Goal: Task Accomplishment & Management: Manage account settings

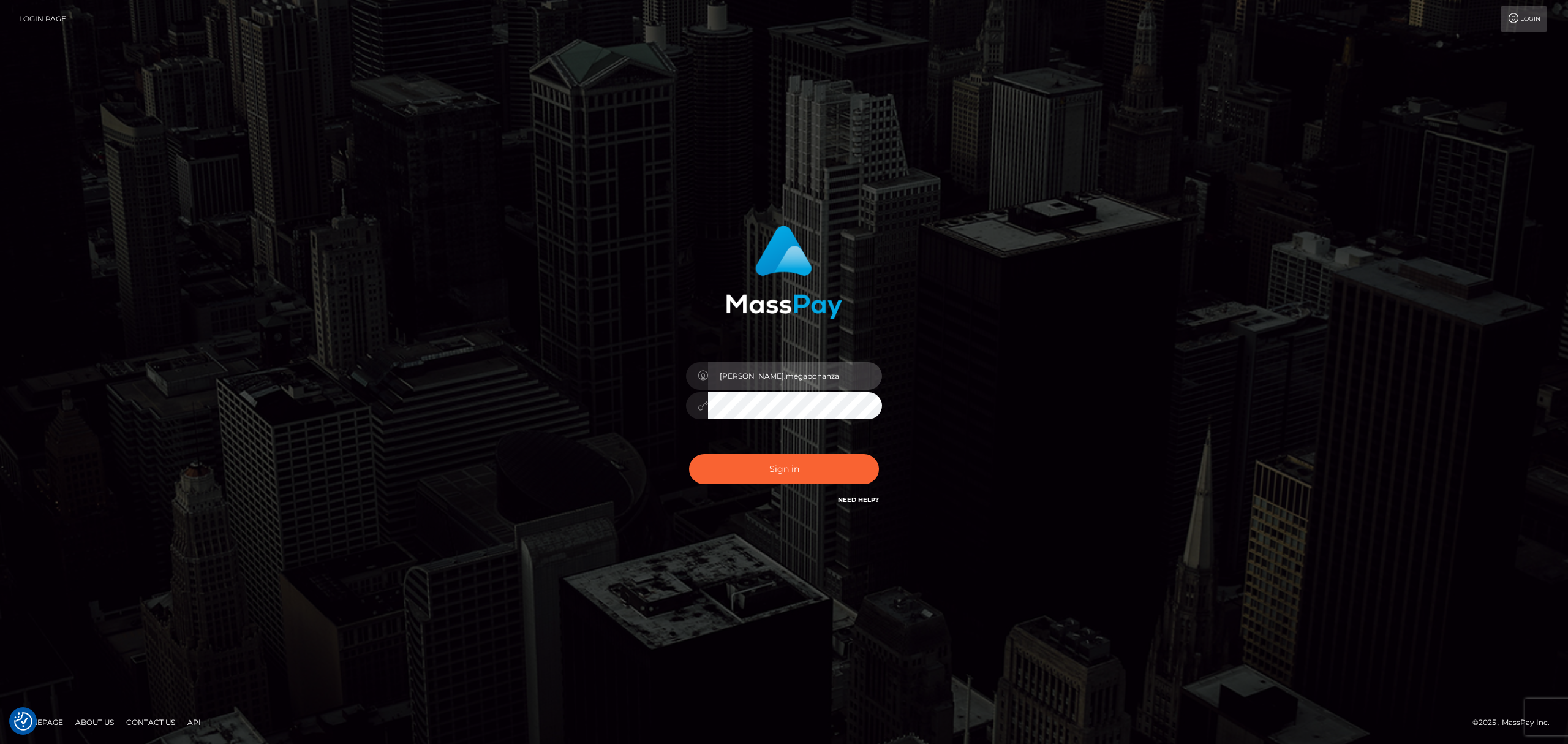
click at [809, 378] on input "sean.megabonanza" at bounding box center [795, 375] width 174 height 27
type input "sean.ace"
click at [812, 456] on button "Sign in" at bounding box center [784, 469] width 190 height 30
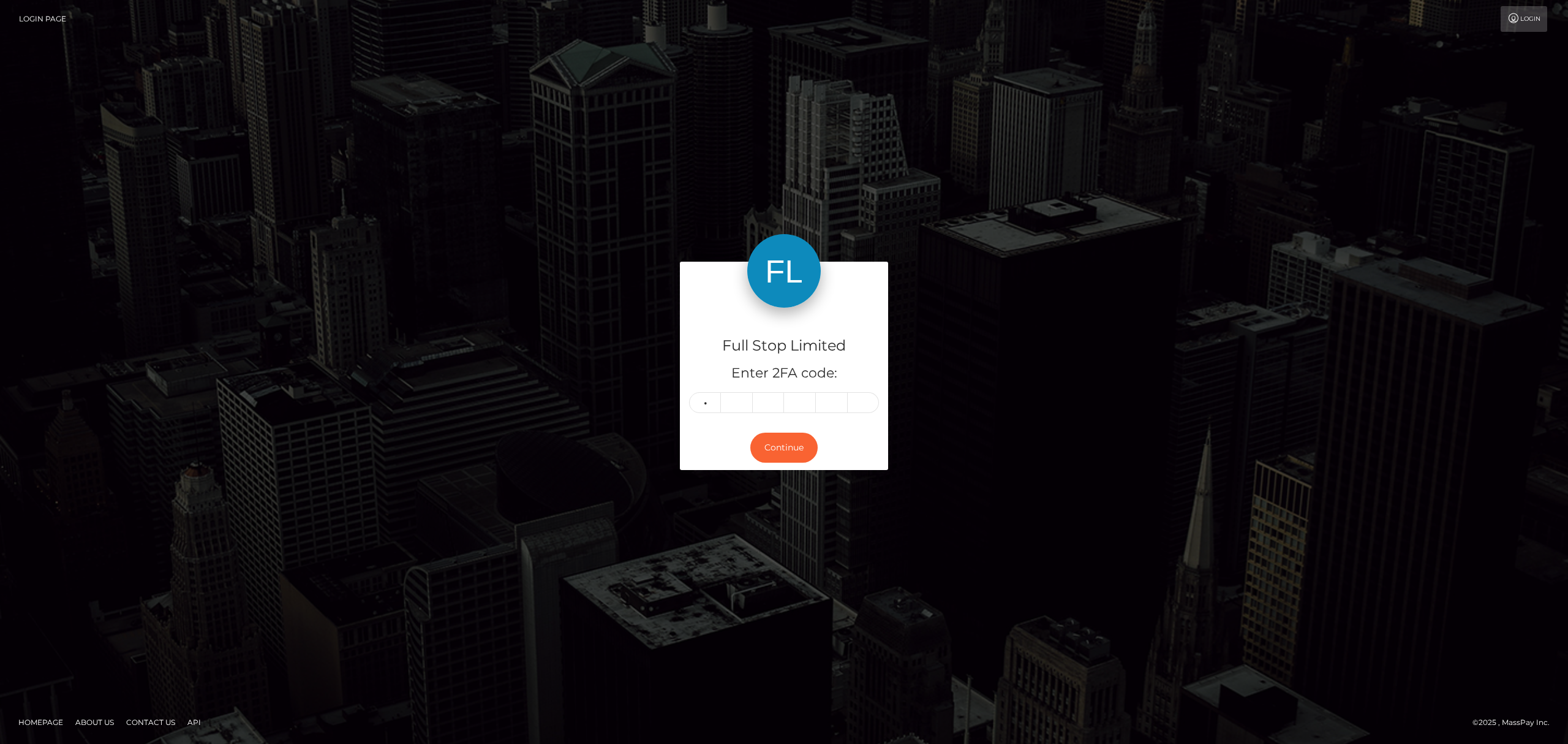
type input "8"
type input "3"
type input "4"
type input "9"
type input "2"
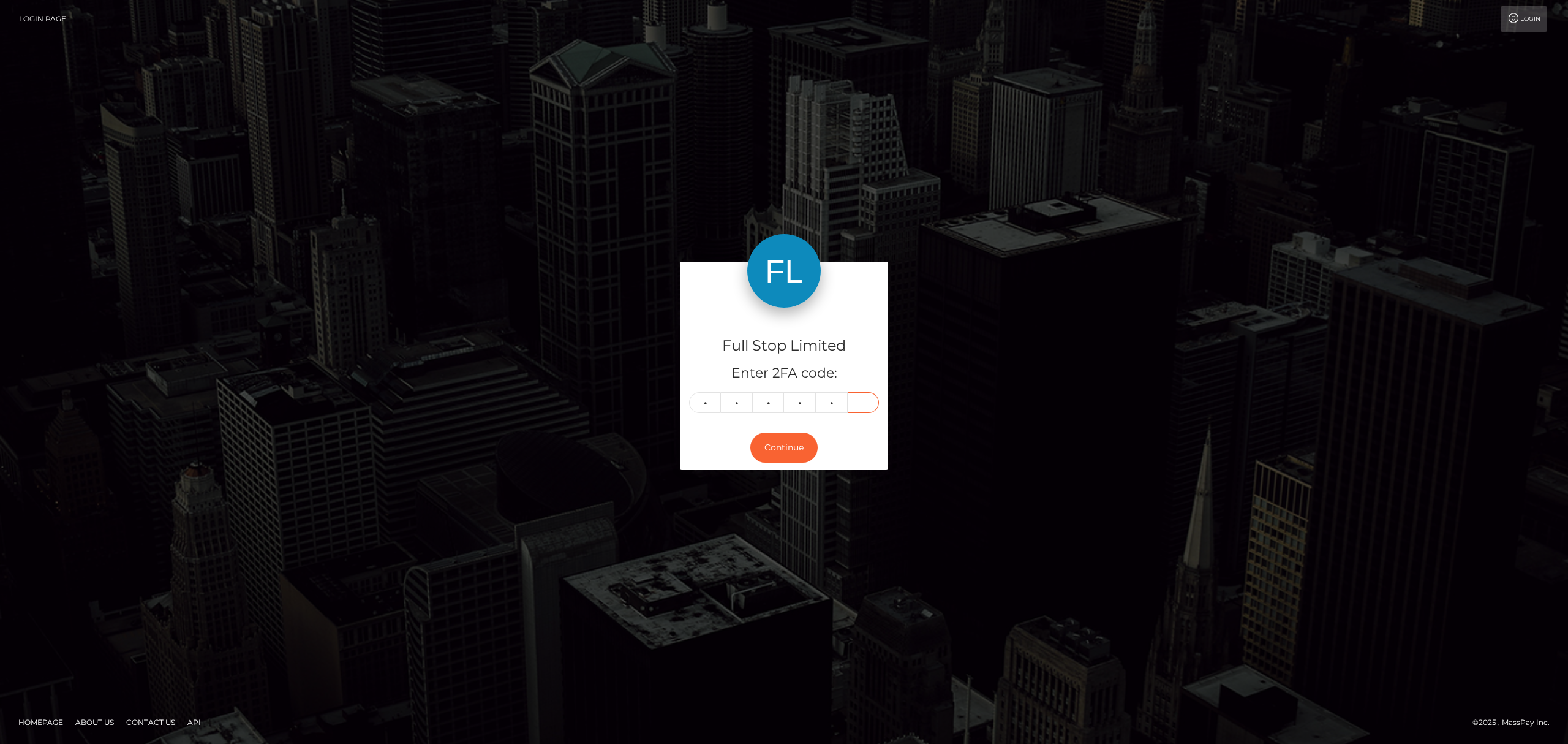
type input "0"
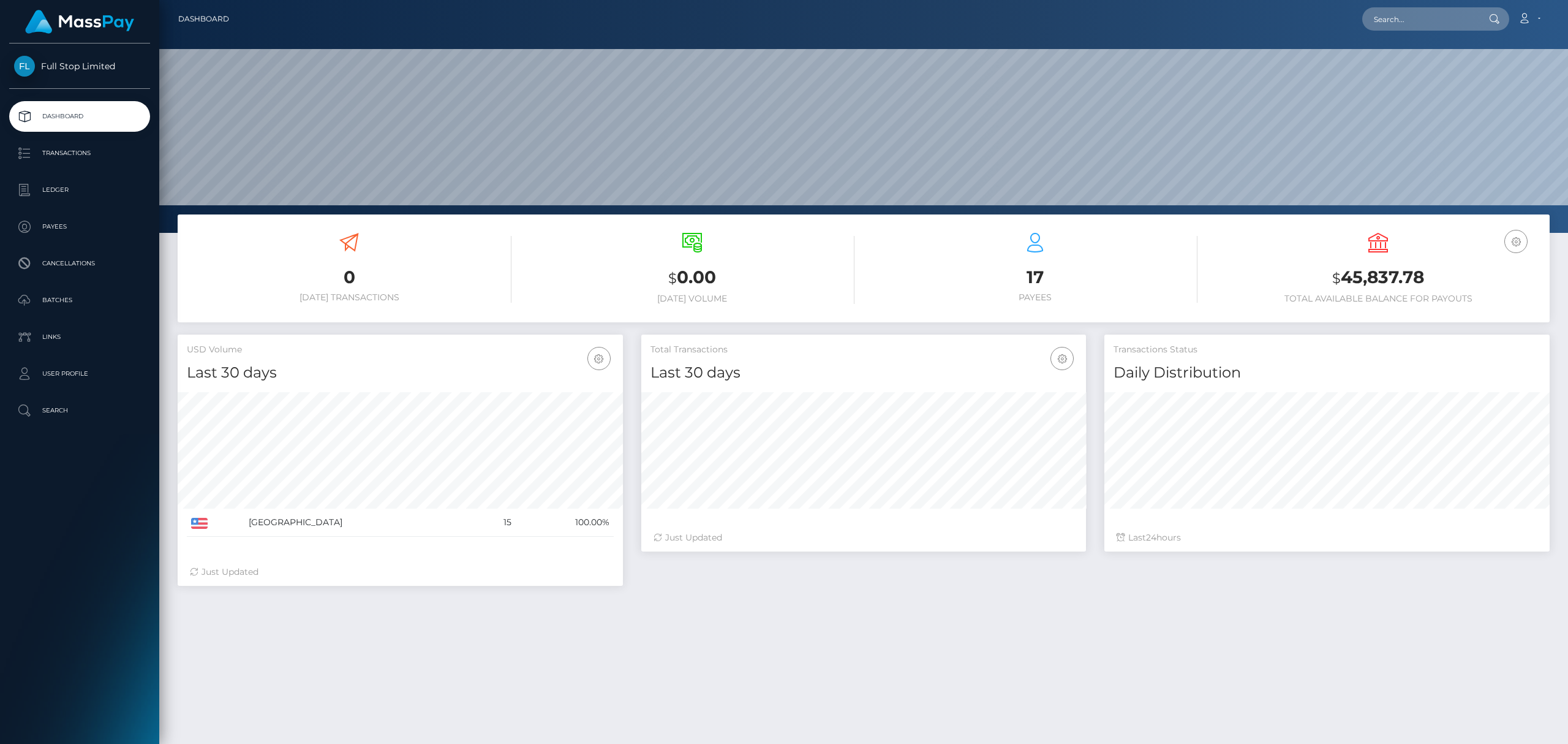
scroll to position [217, 444]
click at [77, 381] on p "User Profile" at bounding box center [79, 374] width 131 height 18
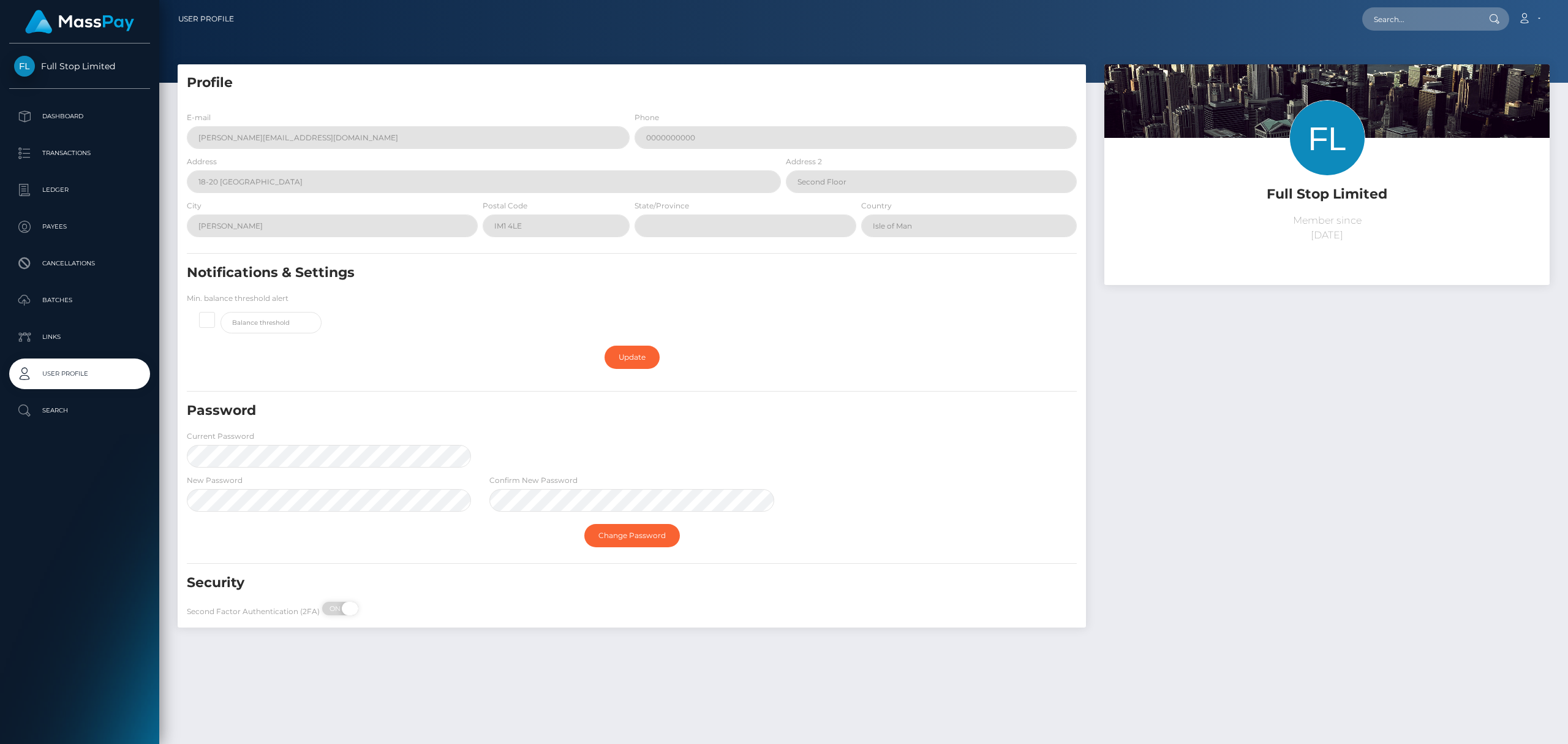
click at [327, 609] on span "ON" at bounding box center [336, 608] width 31 height 13
click at [428, 589] on h5 "Security" at bounding box center [560, 583] width 746 height 19
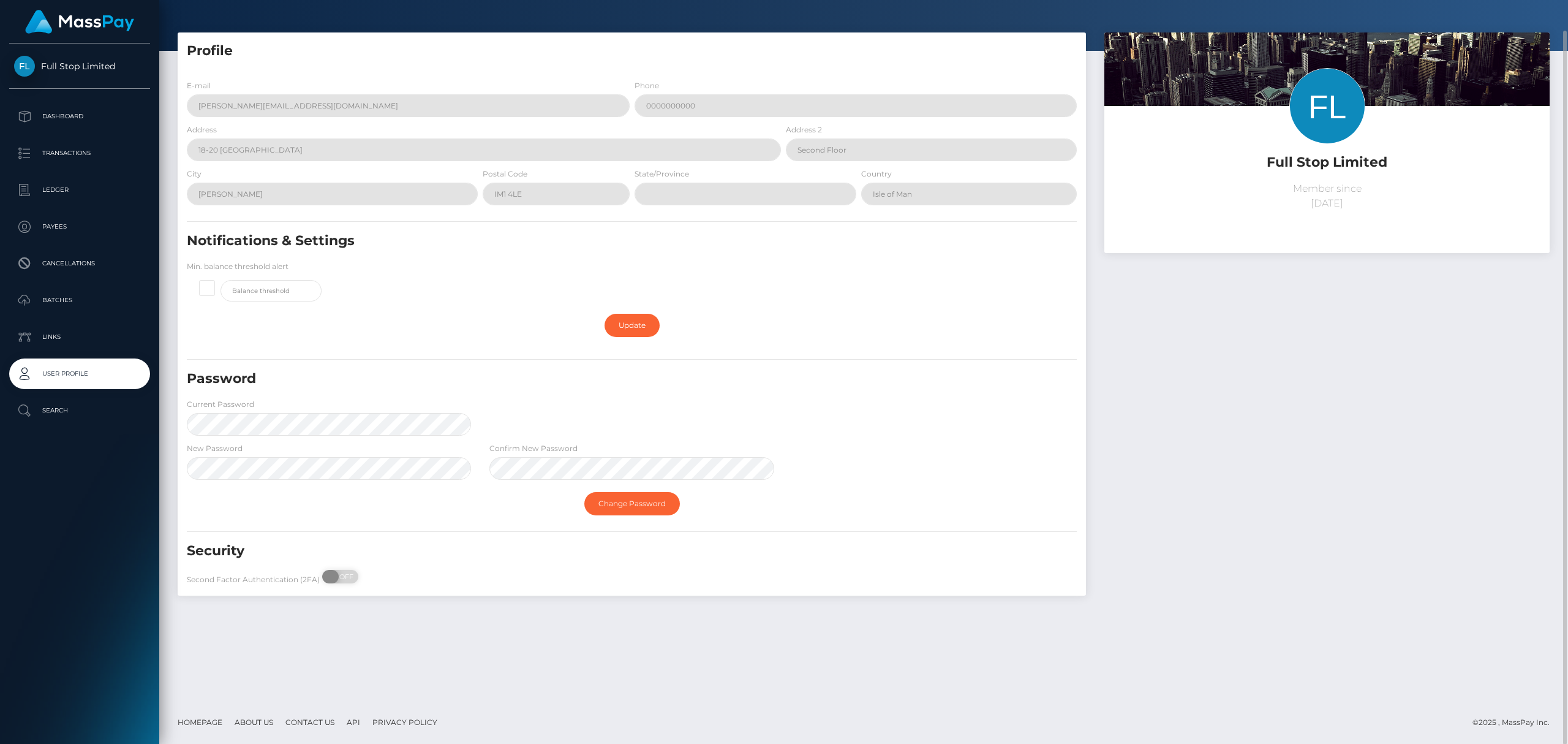
click at [354, 576] on span "OFF" at bounding box center [344, 576] width 31 height 13
checkbox input "true"
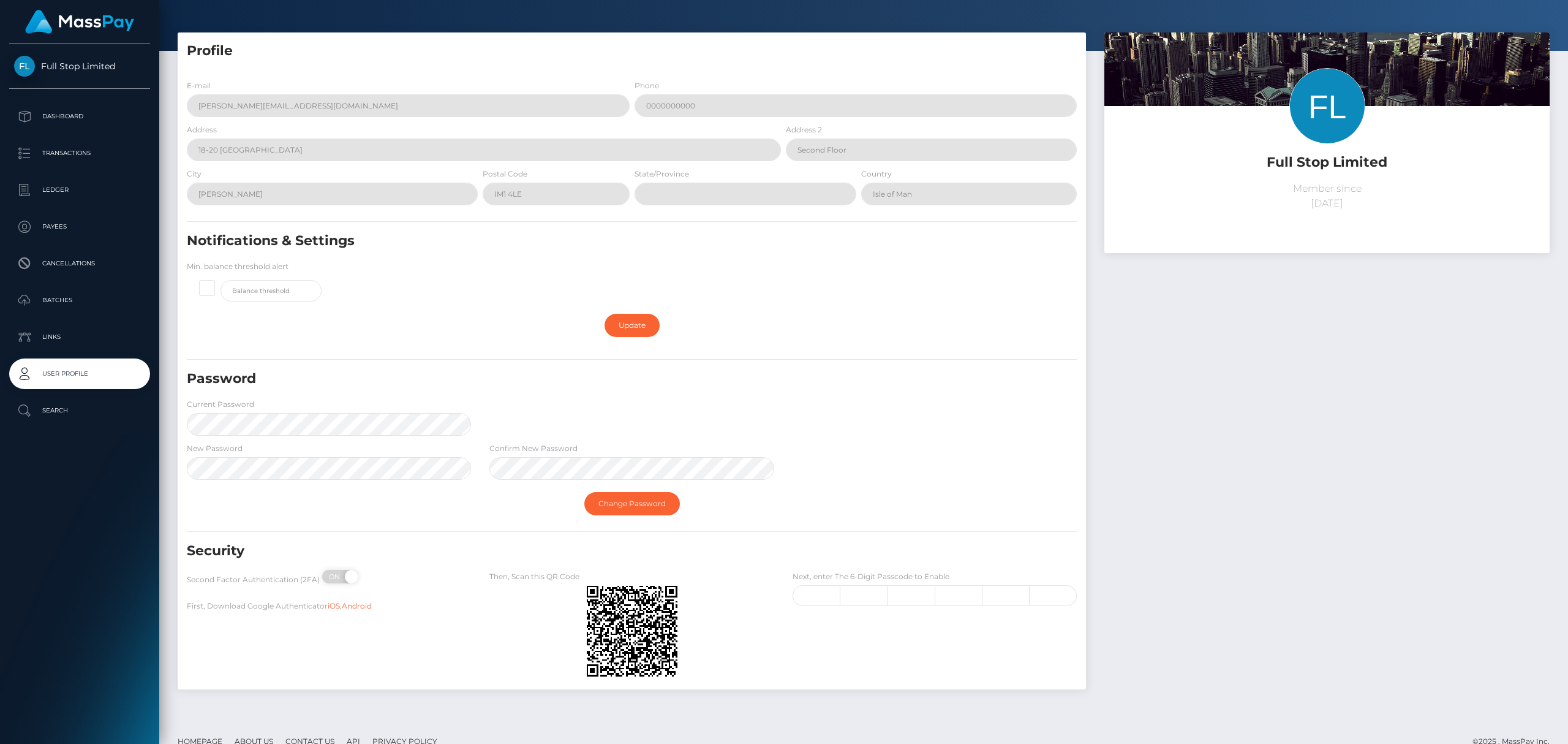
drag, startPoint x: 579, startPoint y: 580, endPoint x: 693, endPoint y: 682, distance: 153.0
click at [693, 743] on div at bounding box center [784, 744] width 1568 height 0
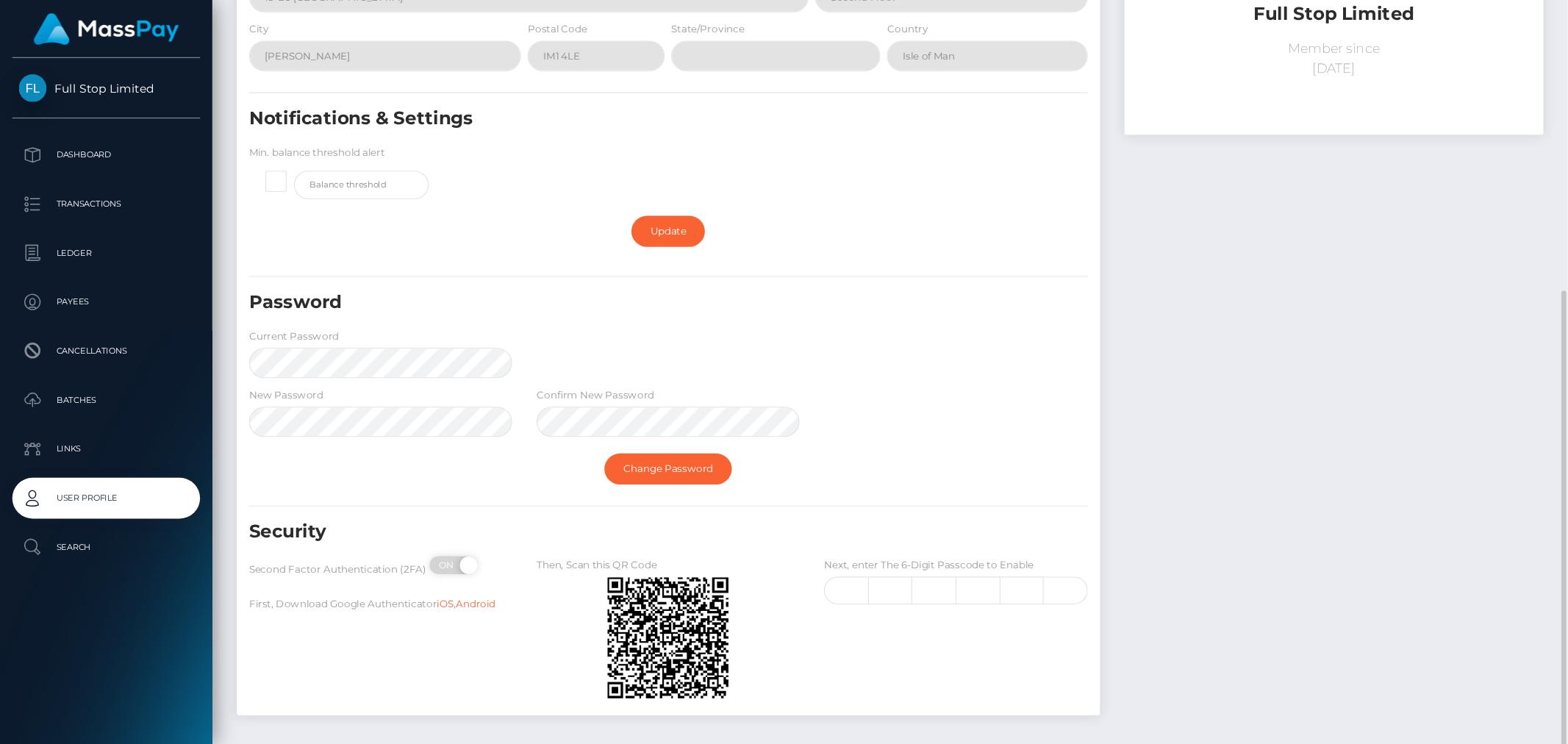
scroll to position [283, 0]
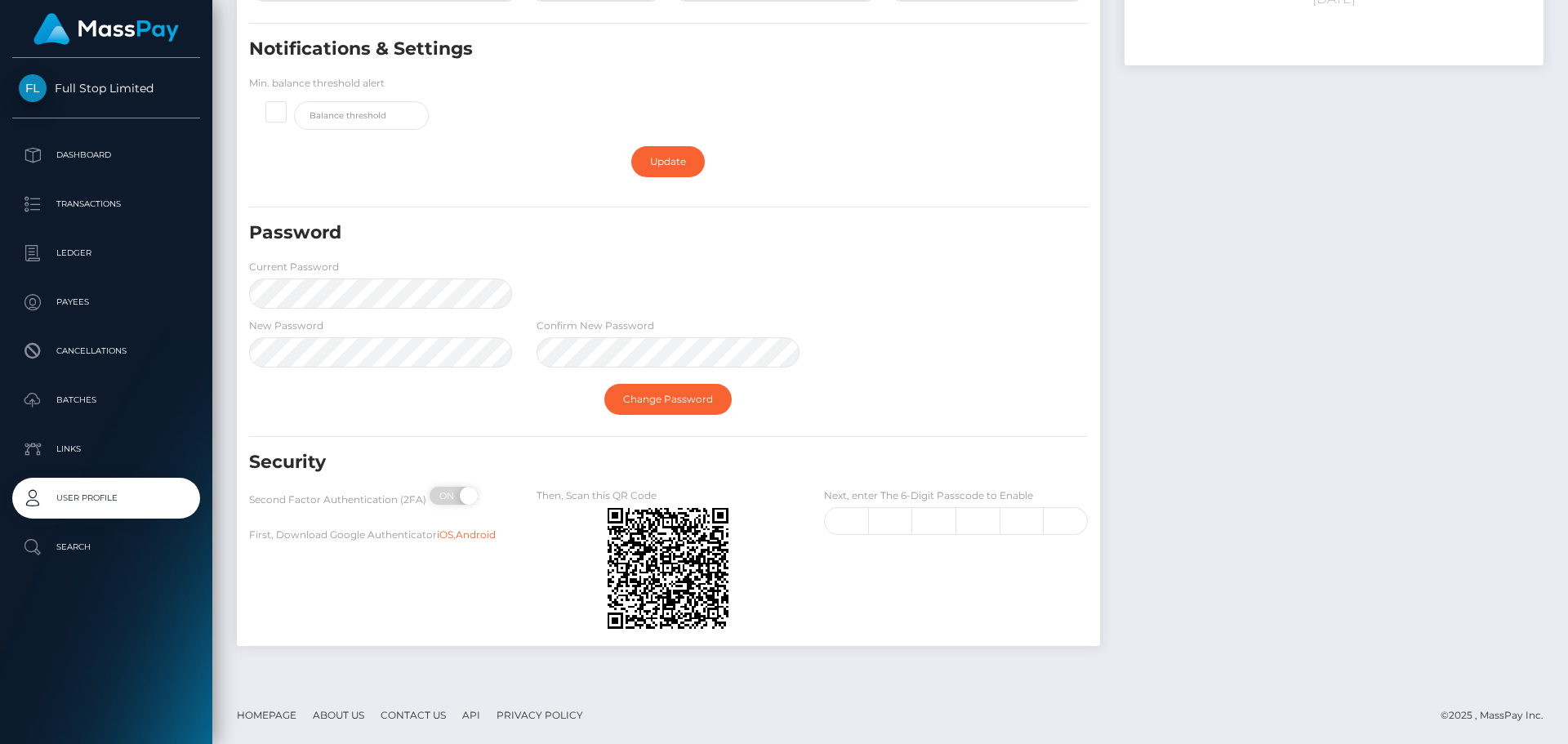
click at [856, 508] on div "Next, enter The 6-Digit Passcode to Enable" at bounding box center [955, 511] width 263 height 49
click at [855, 514] on input "text" at bounding box center [846, 522] width 44 height 28
type input "7"
type input "8"
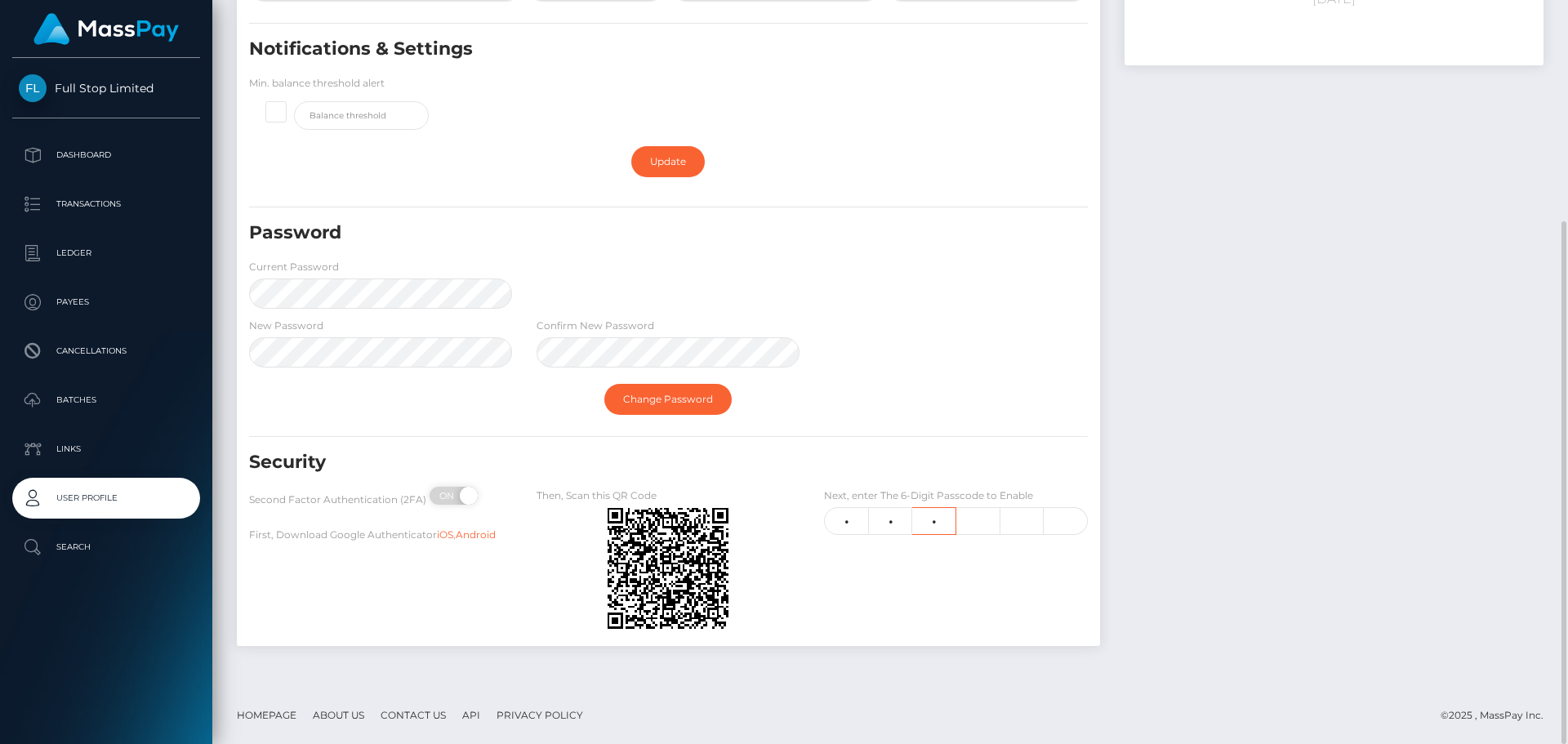
type input "9"
type input "8"
type input "9"
type input "1"
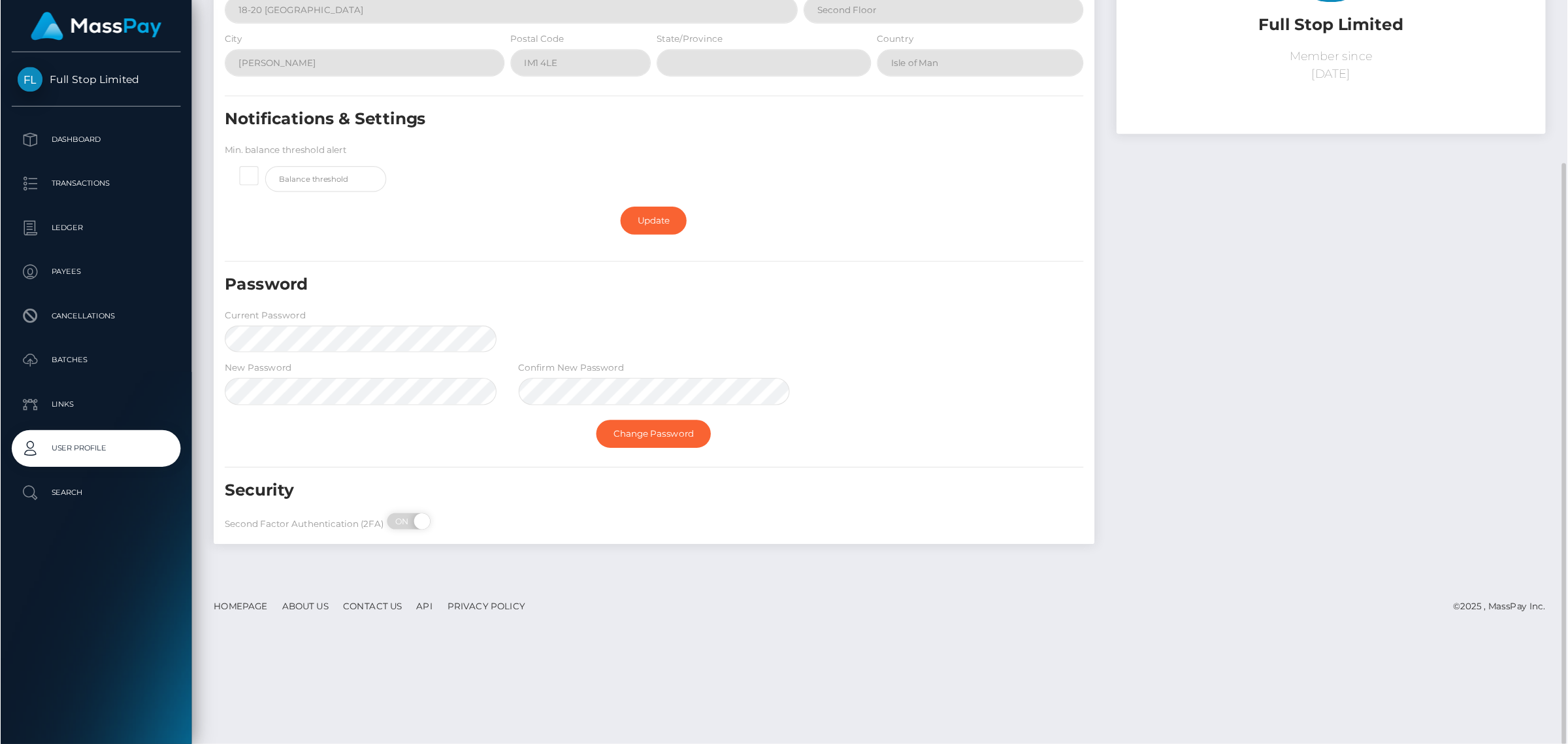
scroll to position [102, 0]
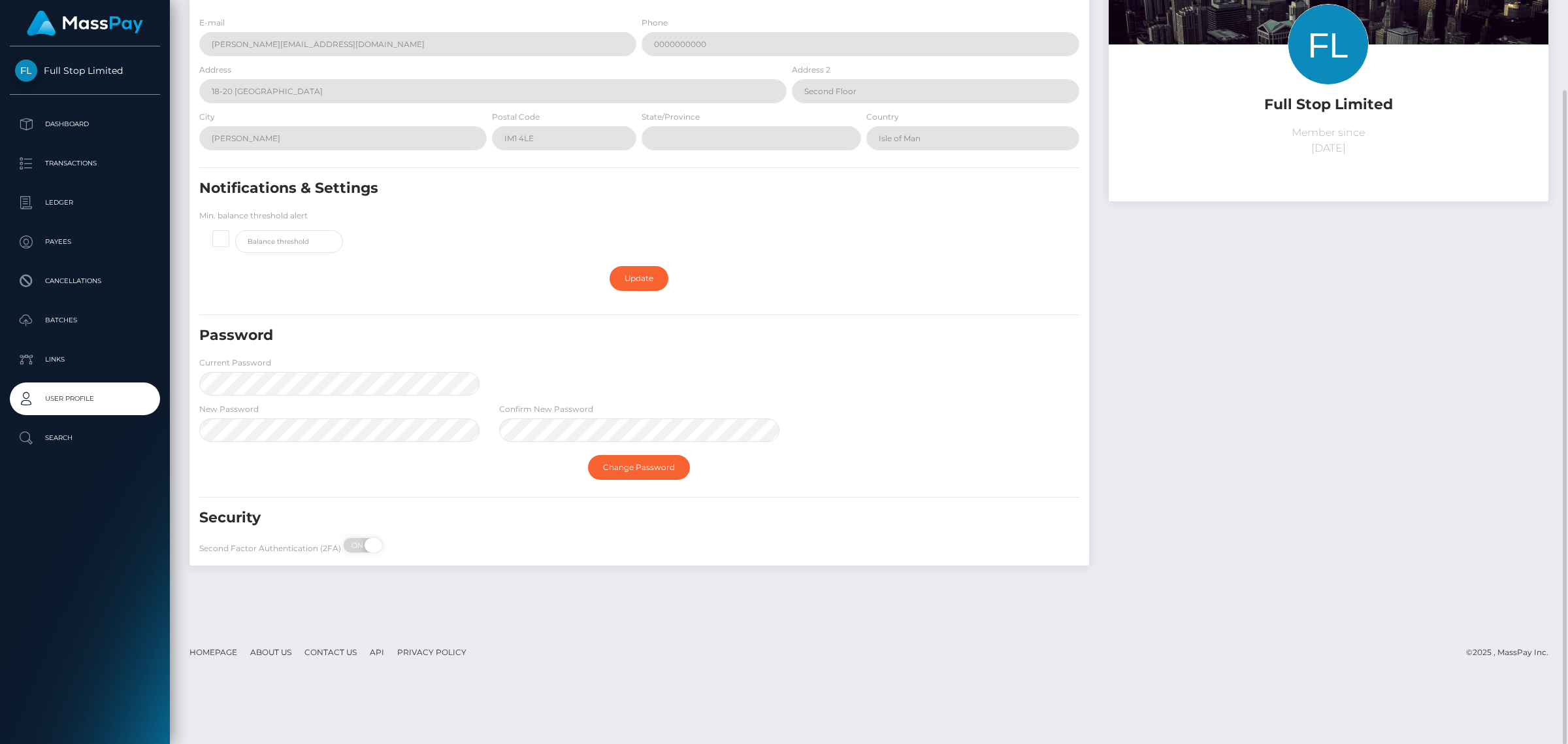
click at [358, 541] on span "ON" at bounding box center [359, 544] width 33 height 14
click at [360, 550] on span "OFF" at bounding box center [367, 544] width 33 height 14
checkbox input "true"
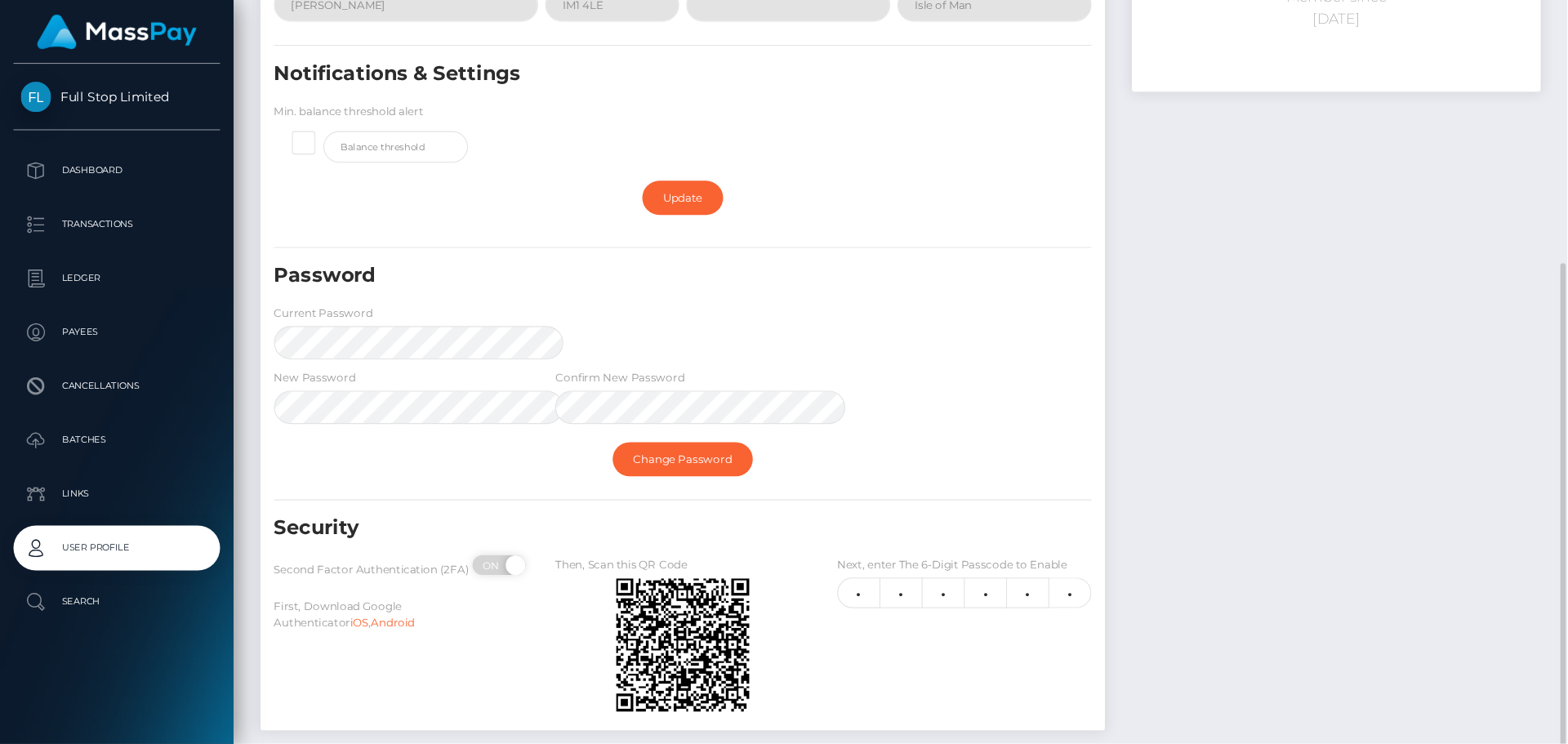
scroll to position [314, 0]
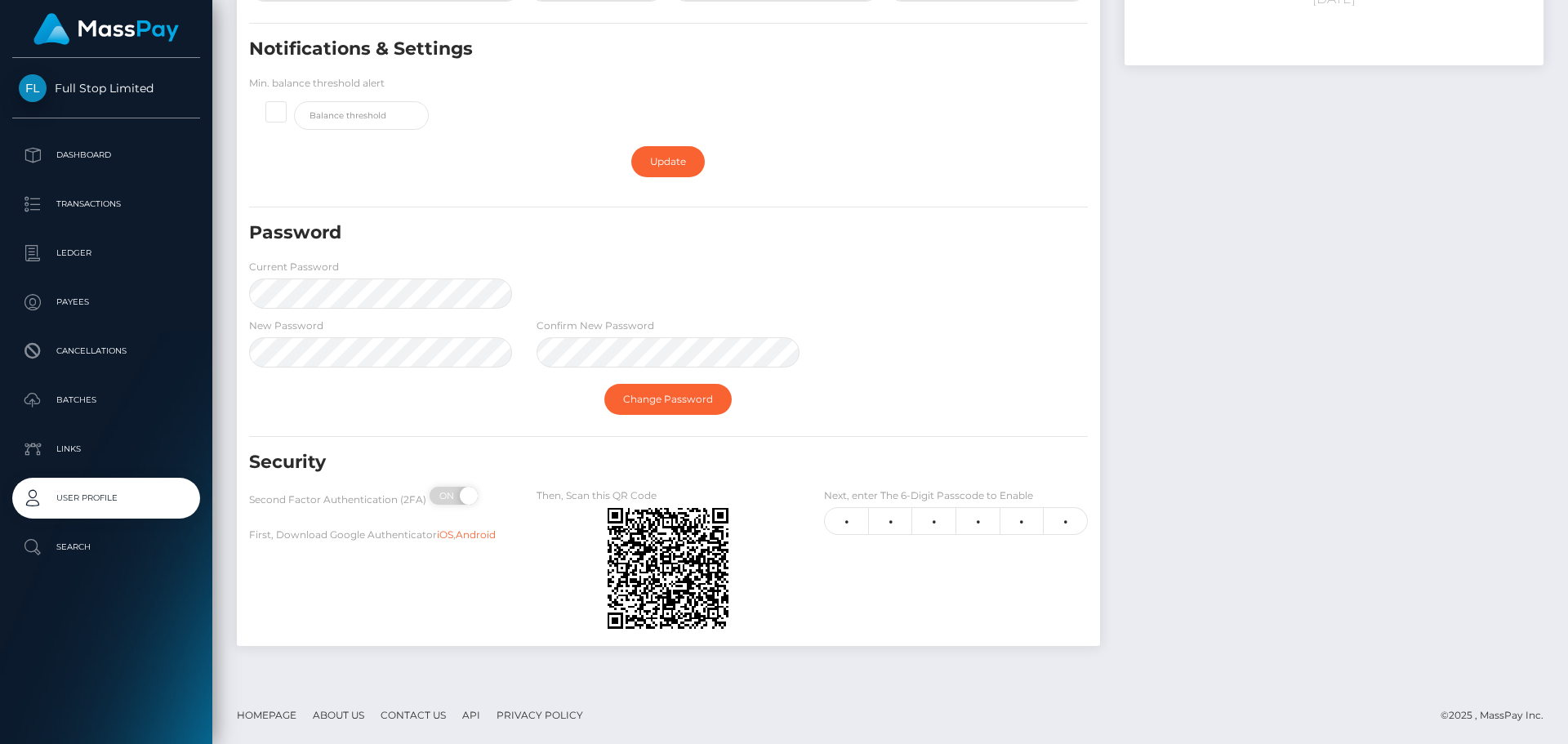
drag, startPoint x: 524, startPoint y: 479, endPoint x: 760, endPoint y: 644, distance: 288.0
click at [760, 744] on div at bounding box center [784, 744] width 1568 height 0
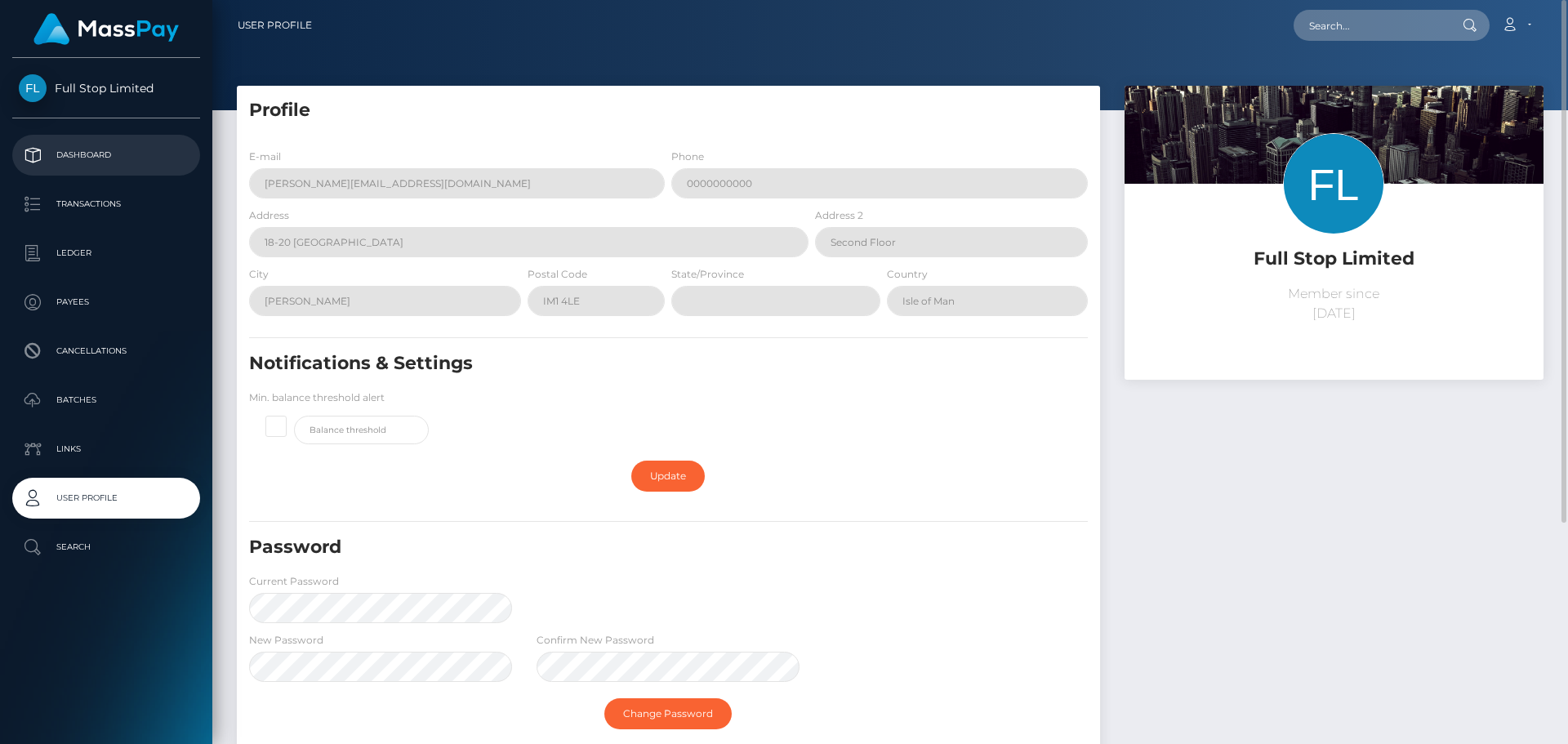
click at [104, 138] on link "Dashboard" at bounding box center [106, 155] width 188 height 41
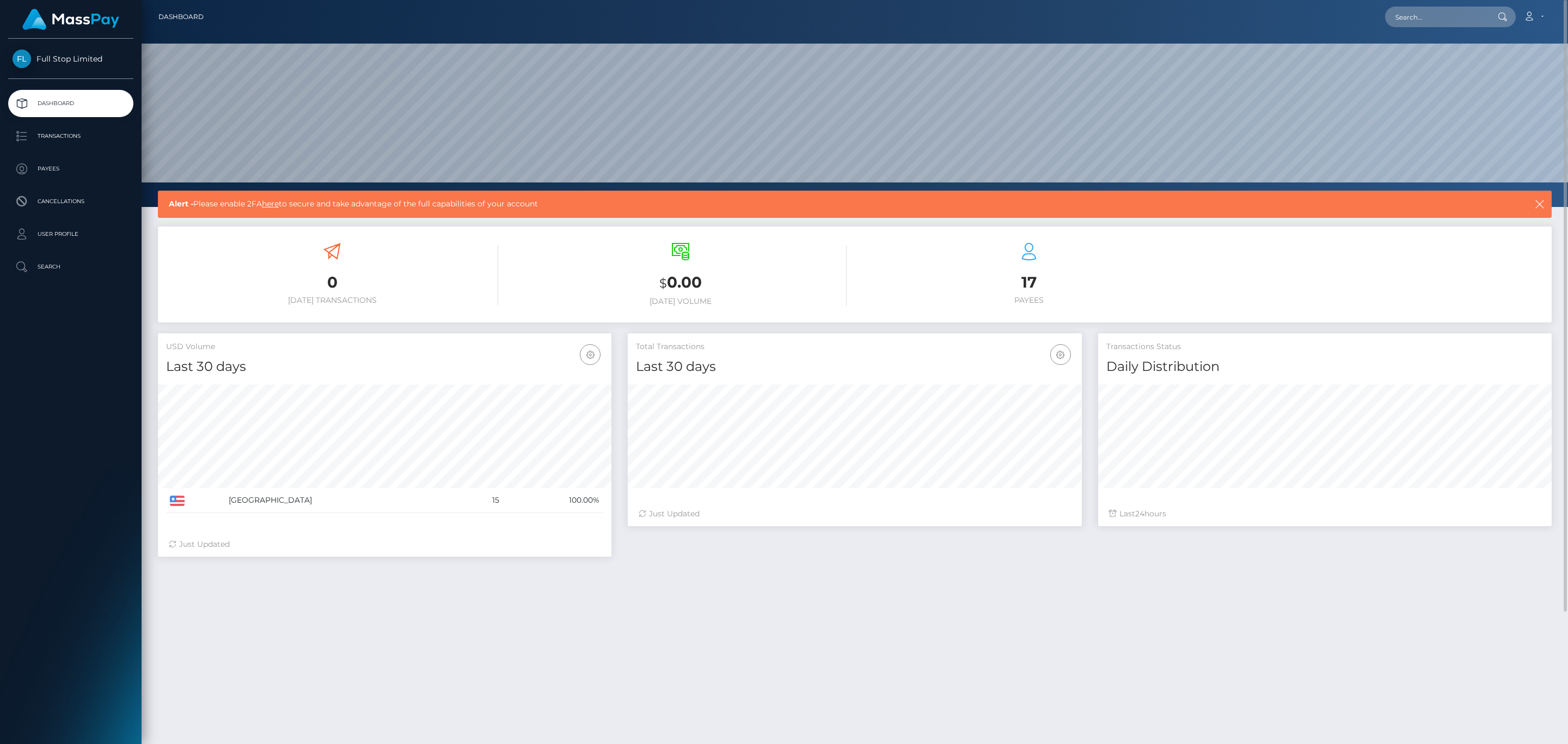
click at [259, 204] on span "Alert - Please enable 2FA here to secure and take advantage of the full capabil…" at bounding box center [779, 204] width 1221 height 11
click at [268, 204] on link "here" at bounding box center [270, 204] width 17 height 10
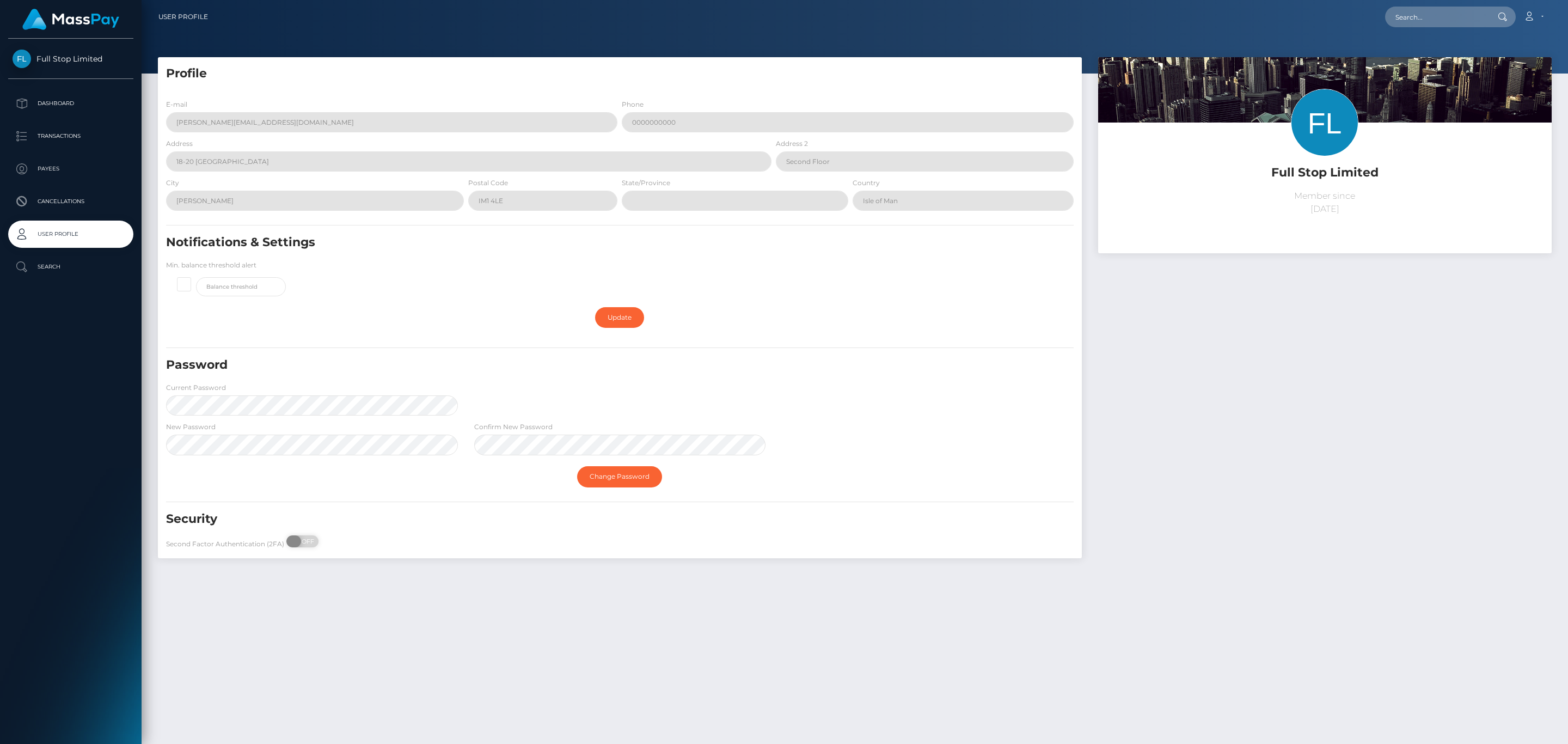
click at [305, 547] on span "OFF" at bounding box center [306, 541] width 27 height 12
checkbox input "true"
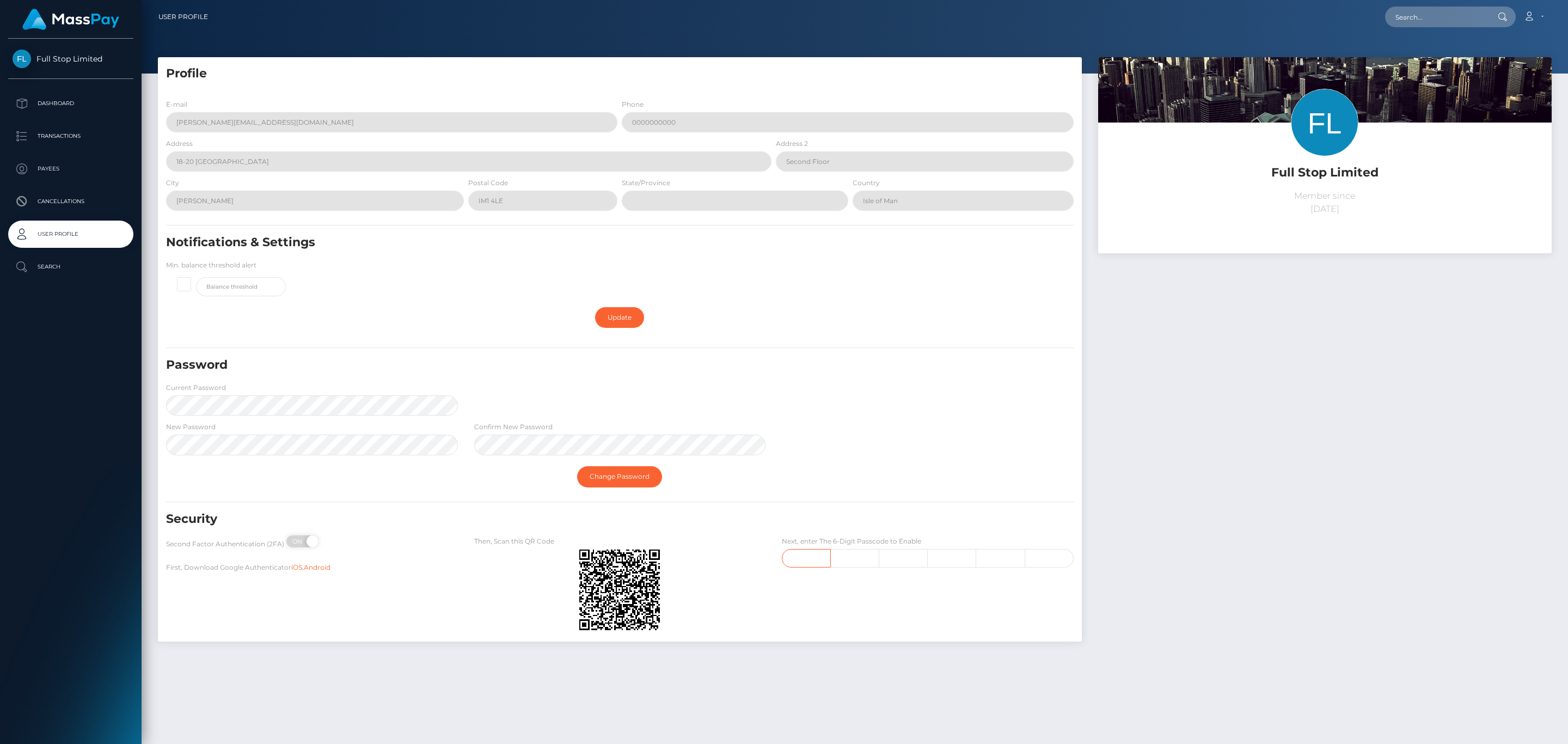
click at [804, 555] on input "text" at bounding box center [806, 558] width 49 height 19
type input "1"
type input "0"
type input "9"
type input "4"
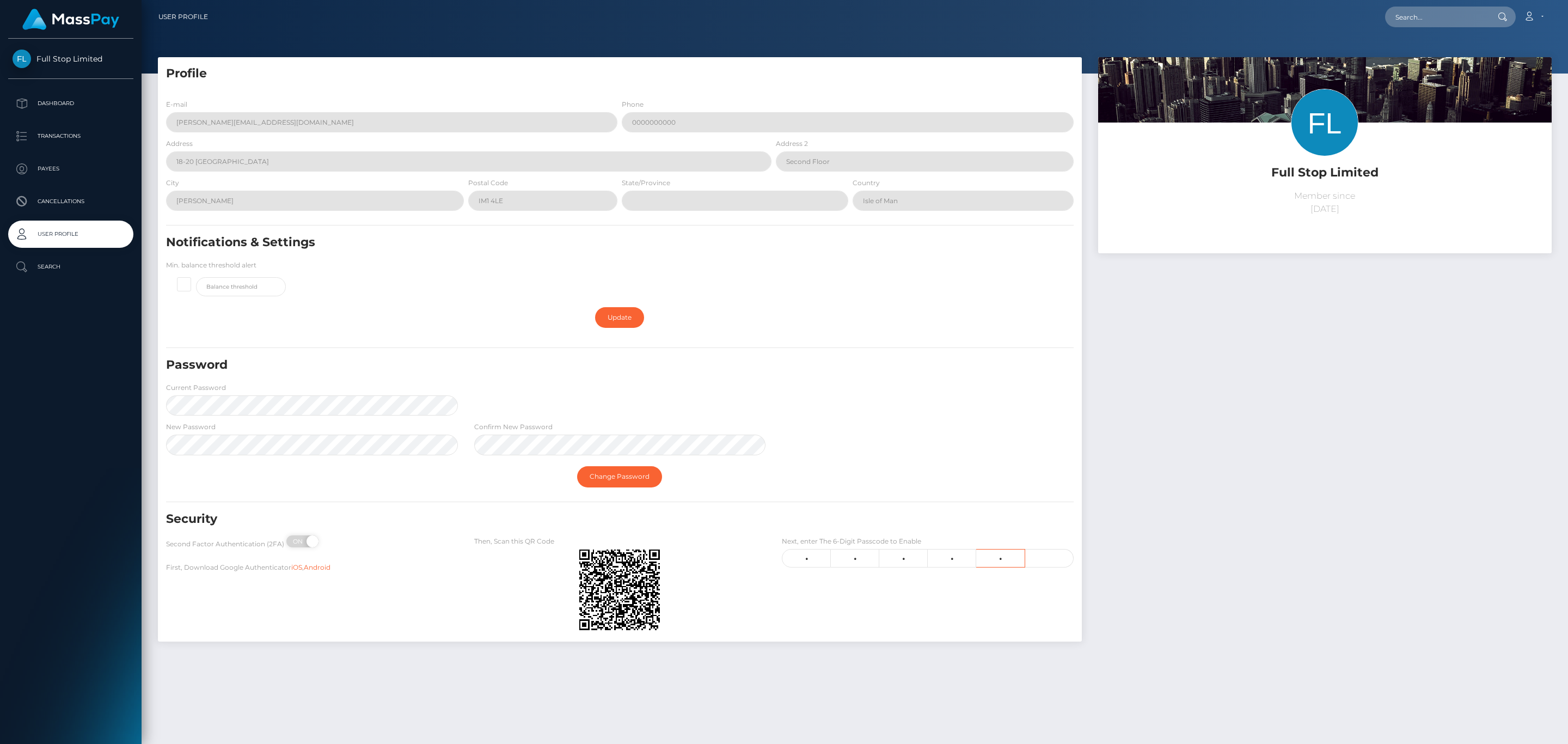
type input "6"
type input "4"
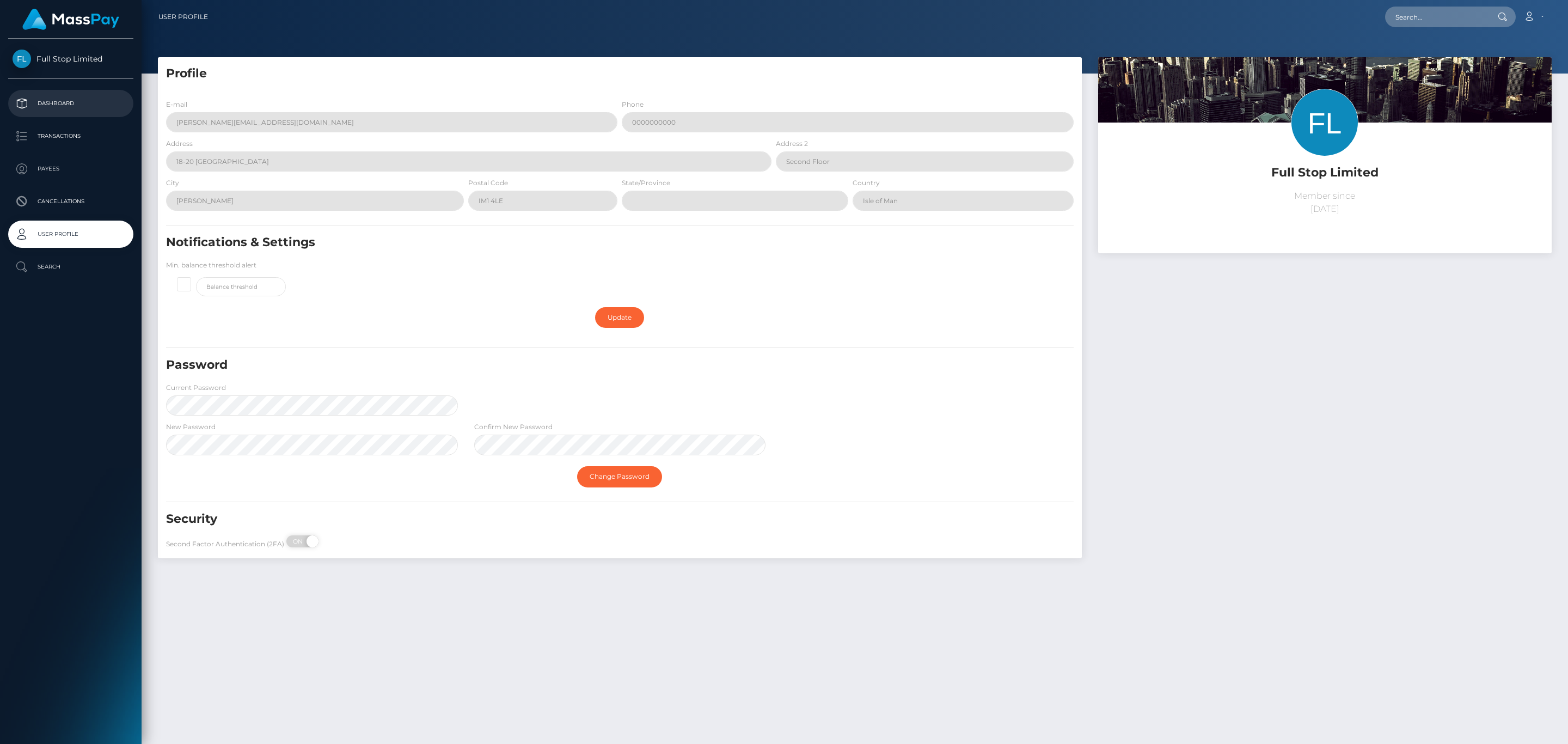
click at [32, 108] on p "Dashboard" at bounding box center [70, 103] width 116 height 16
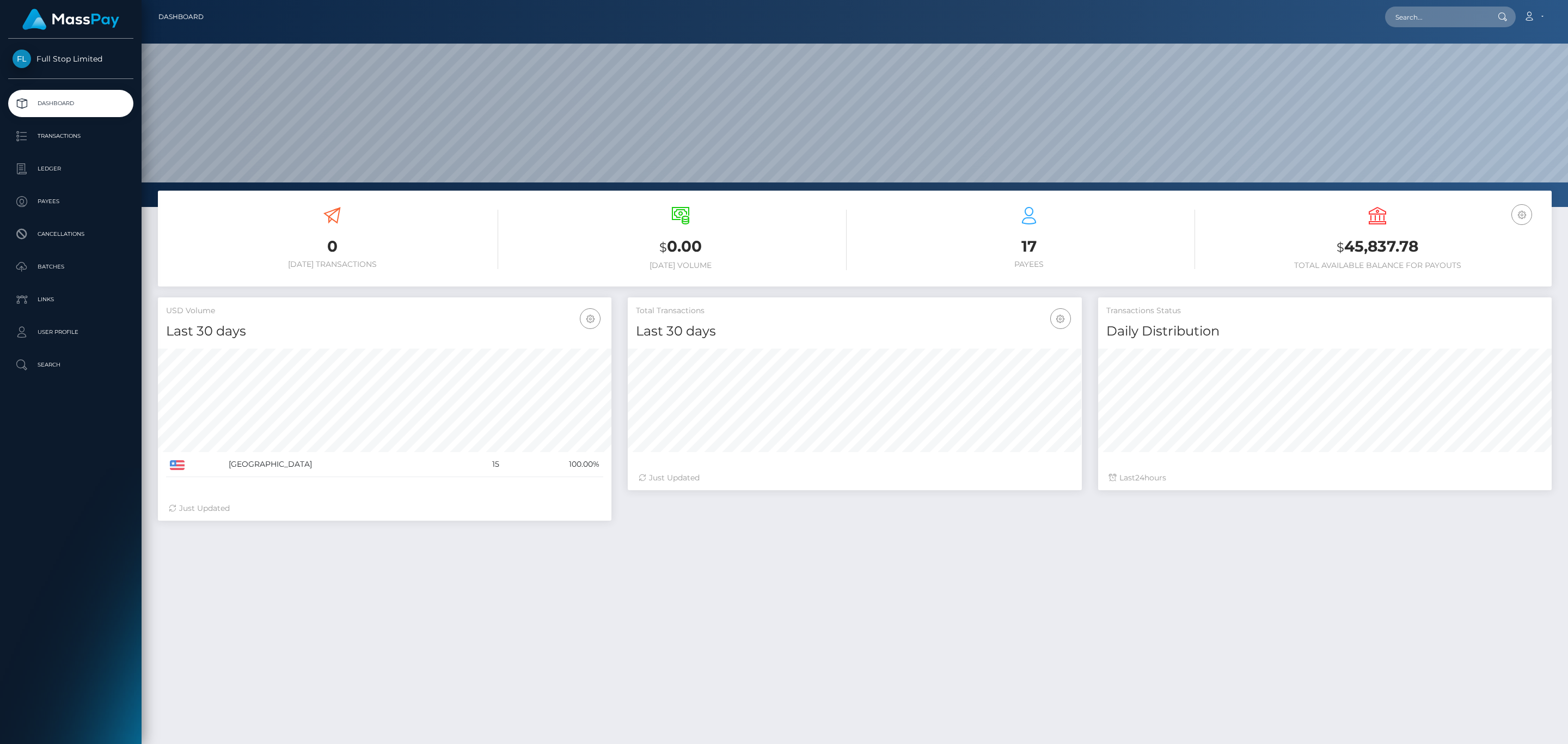
scroll to position [193, 453]
click at [1392, 247] on h3 "$ 45,837.78" at bounding box center [1377, 247] width 332 height 22
copy h3 "45,837.78"
click at [1537, 12] on link "Account" at bounding box center [1534, 17] width 32 height 23
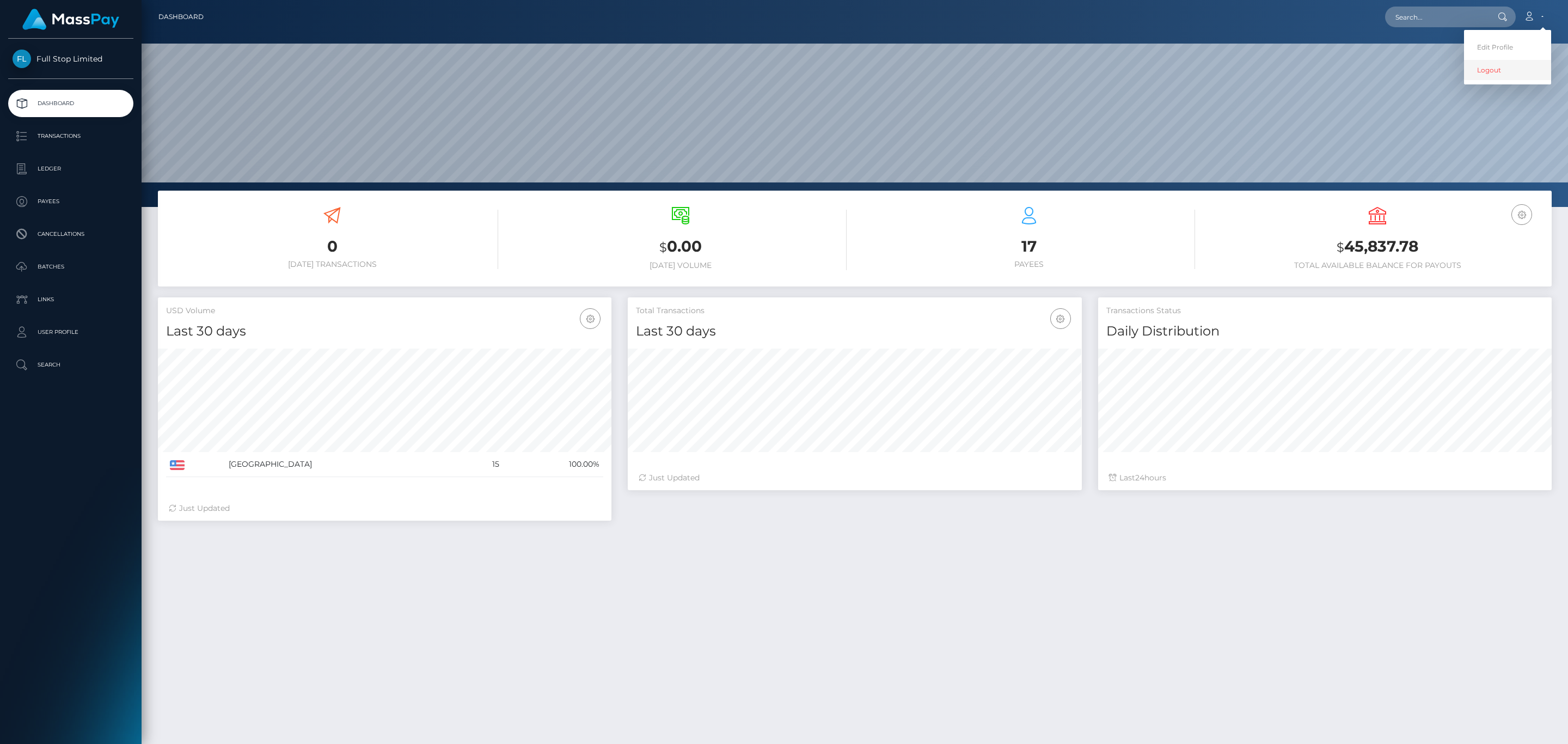
click at [1487, 71] on link "Logout" at bounding box center [1508, 70] width 87 height 20
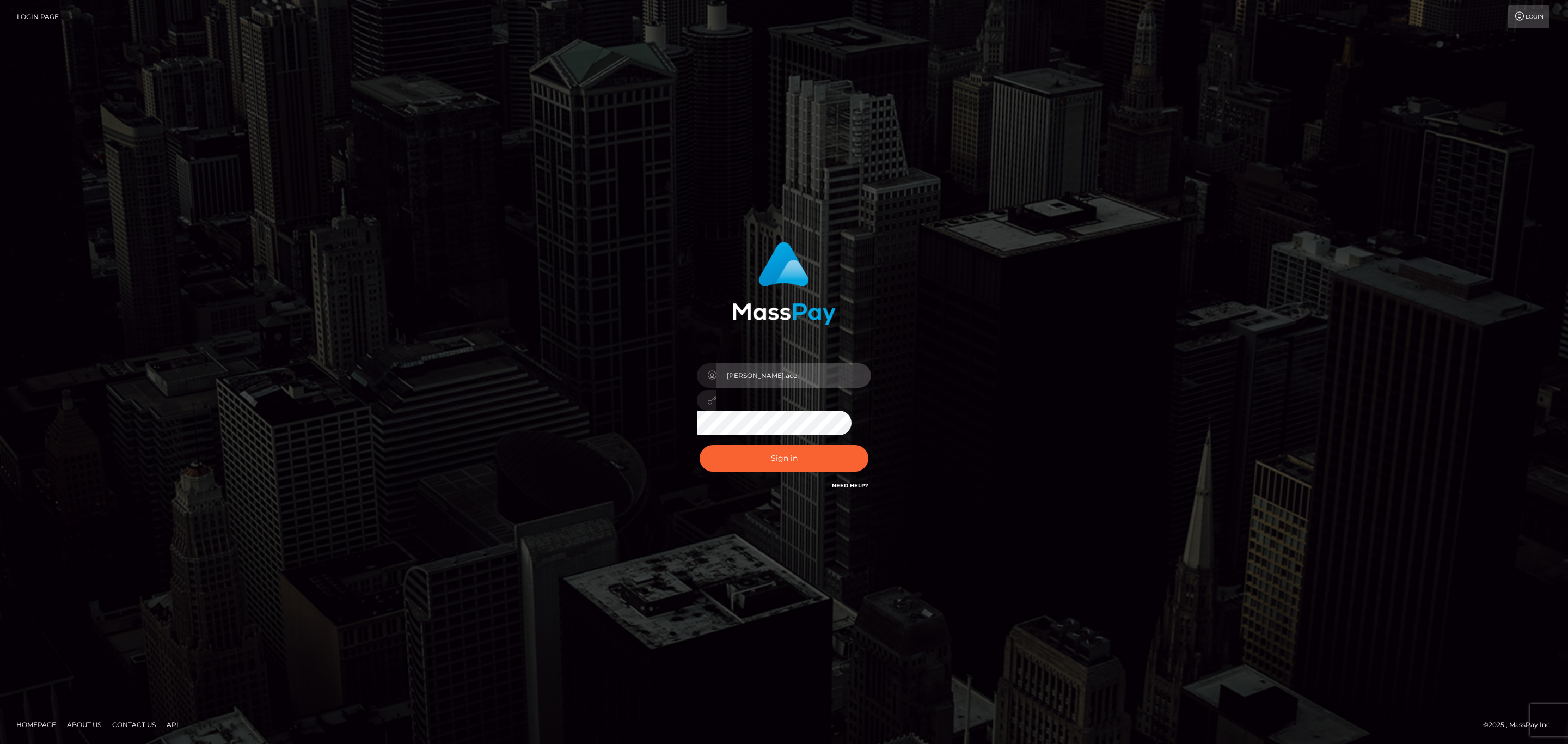
click at [792, 370] on input "sean.ace" at bounding box center [794, 375] width 154 height 24
type input "[PERSON_NAME].silversocial1"
click at [786, 428] on div "Sean.silversocial1" at bounding box center [784, 397] width 191 height 83
click at [779, 455] on button "Sign in" at bounding box center [784, 458] width 169 height 27
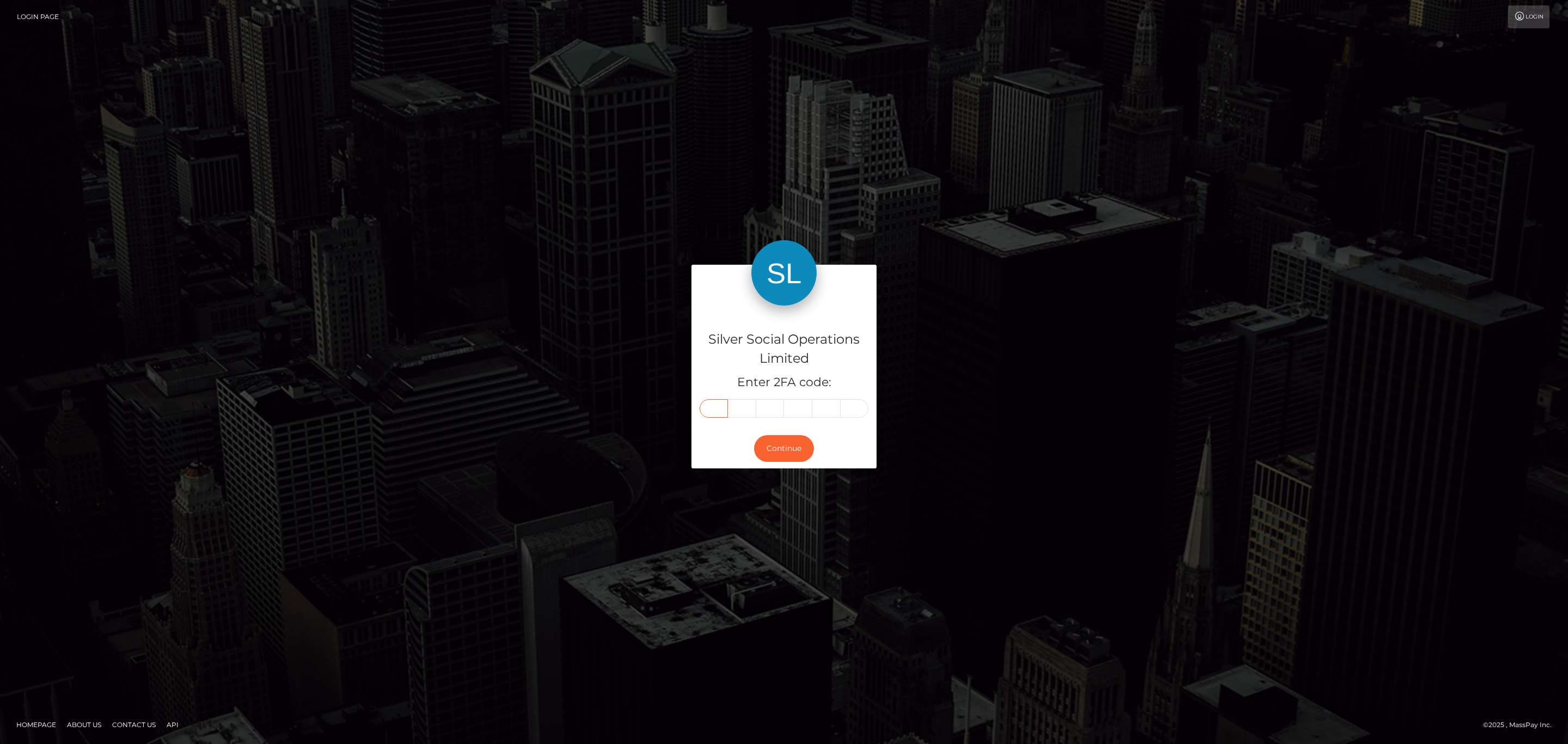
click at [706, 417] on input "text" at bounding box center [713, 409] width 28 height 19
paste input "4"
type input "4"
type input "1"
type input "0"
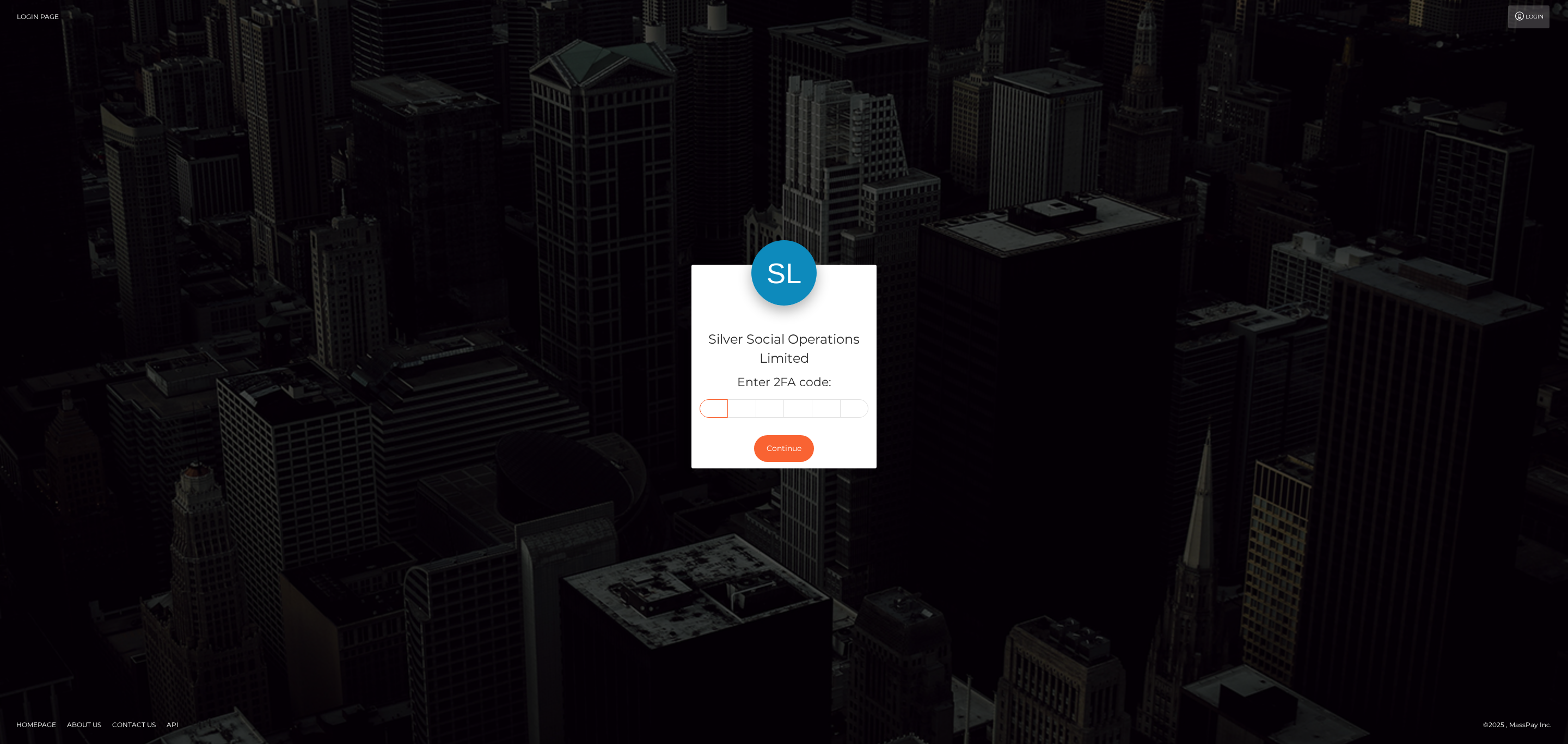
type input "3"
type input "9"
type input "8"
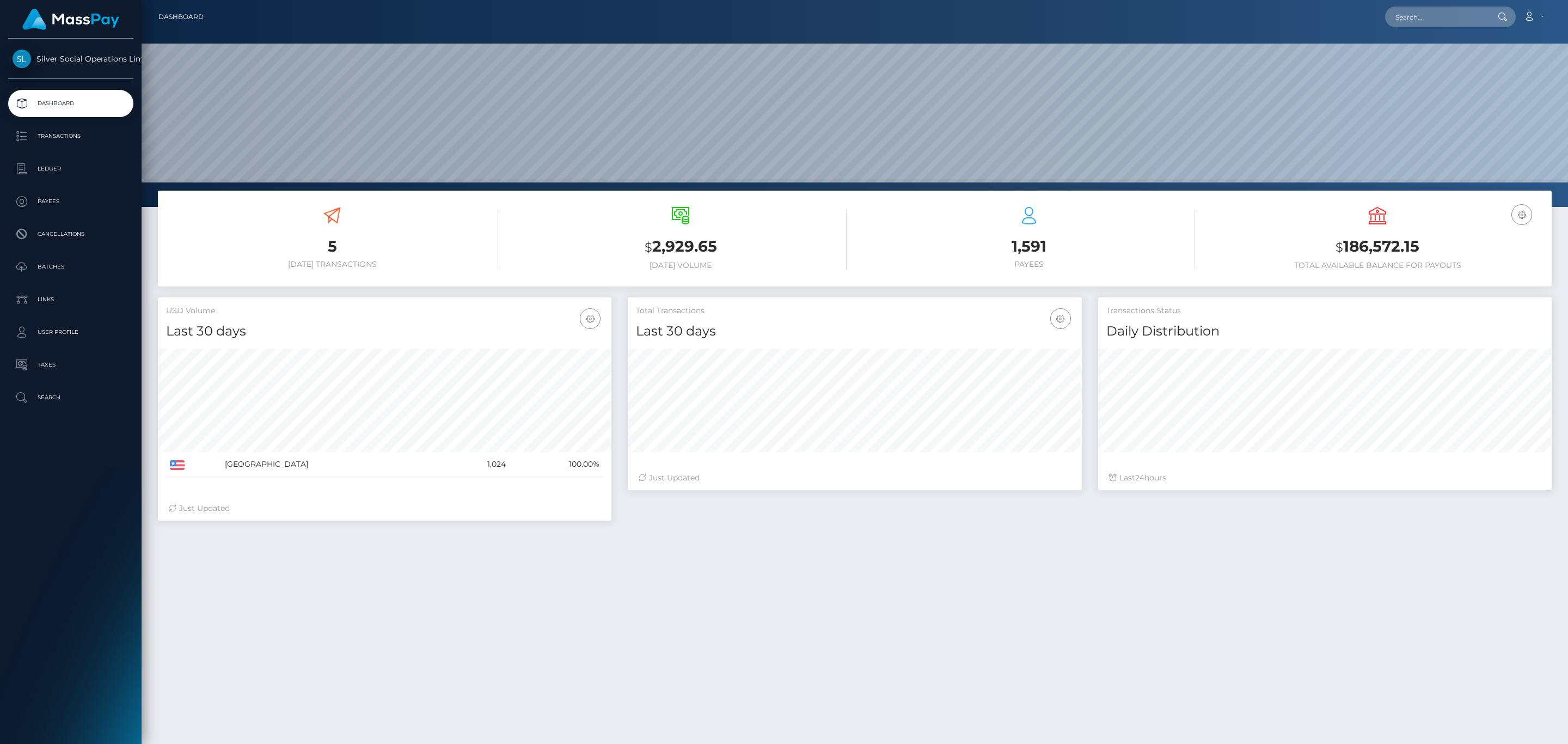
scroll to position [193, 453]
click at [1395, 245] on h3 "$ 186,572.15" at bounding box center [1377, 247] width 332 height 22
copy h3 "186,572.15"
click at [1526, 7] on link "Account" at bounding box center [1534, 17] width 32 height 23
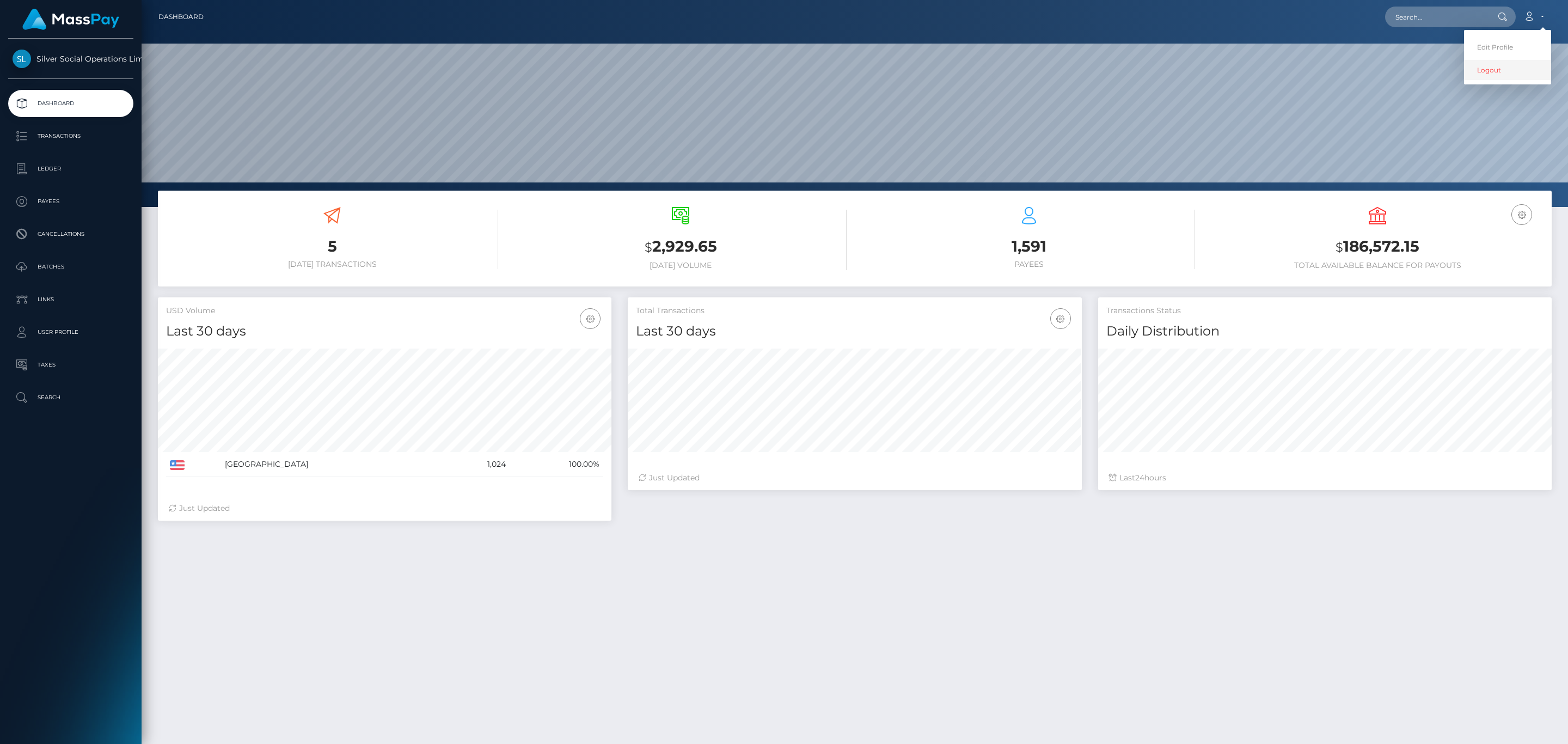
click at [1506, 69] on link "Logout" at bounding box center [1508, 70] width 87 height 20
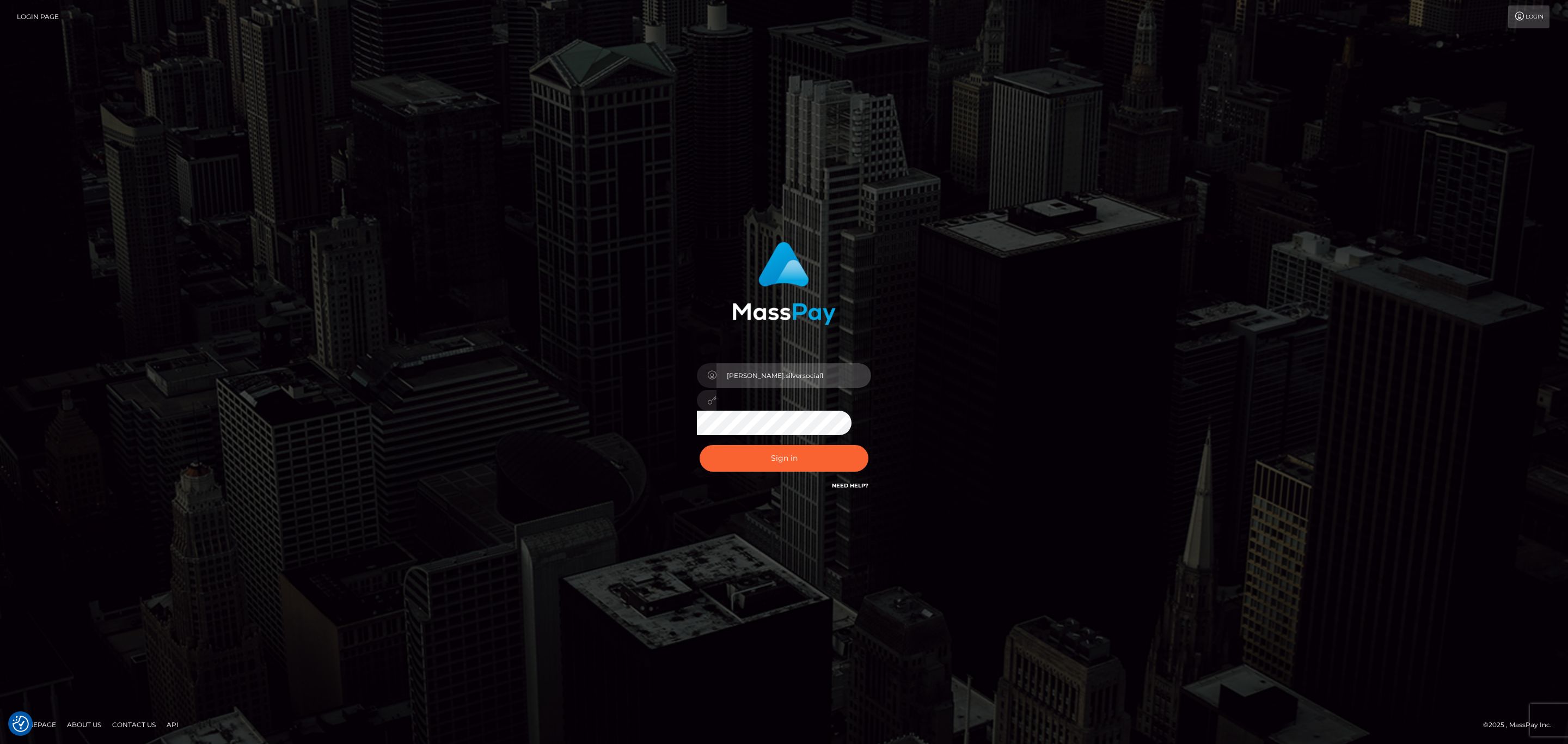
click at [773, 381] on input "[PERSON_NAME].silversocial1" at bounding box center [794, 375] width 154 height 24
type input "[PERSON_NAME].megabonanza"
click at [807, 458] on button "Sign in" at bounding box center [784, 458] width 169 height 27
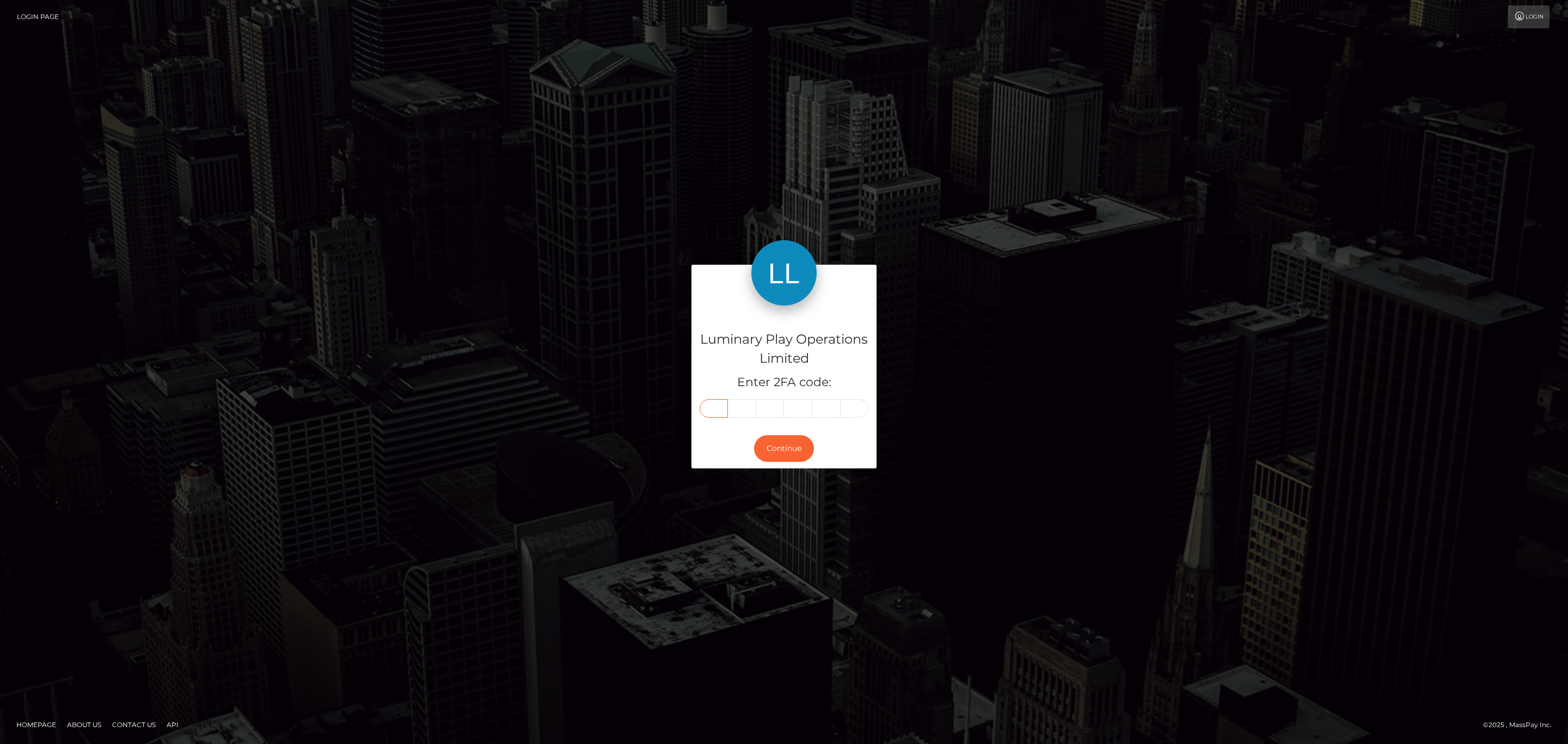
click at [718, 417] on input "text" at bounding box center [713, 409] width 28 height 19
paste input "2"
type input "2"
type input "8"
type input "1"
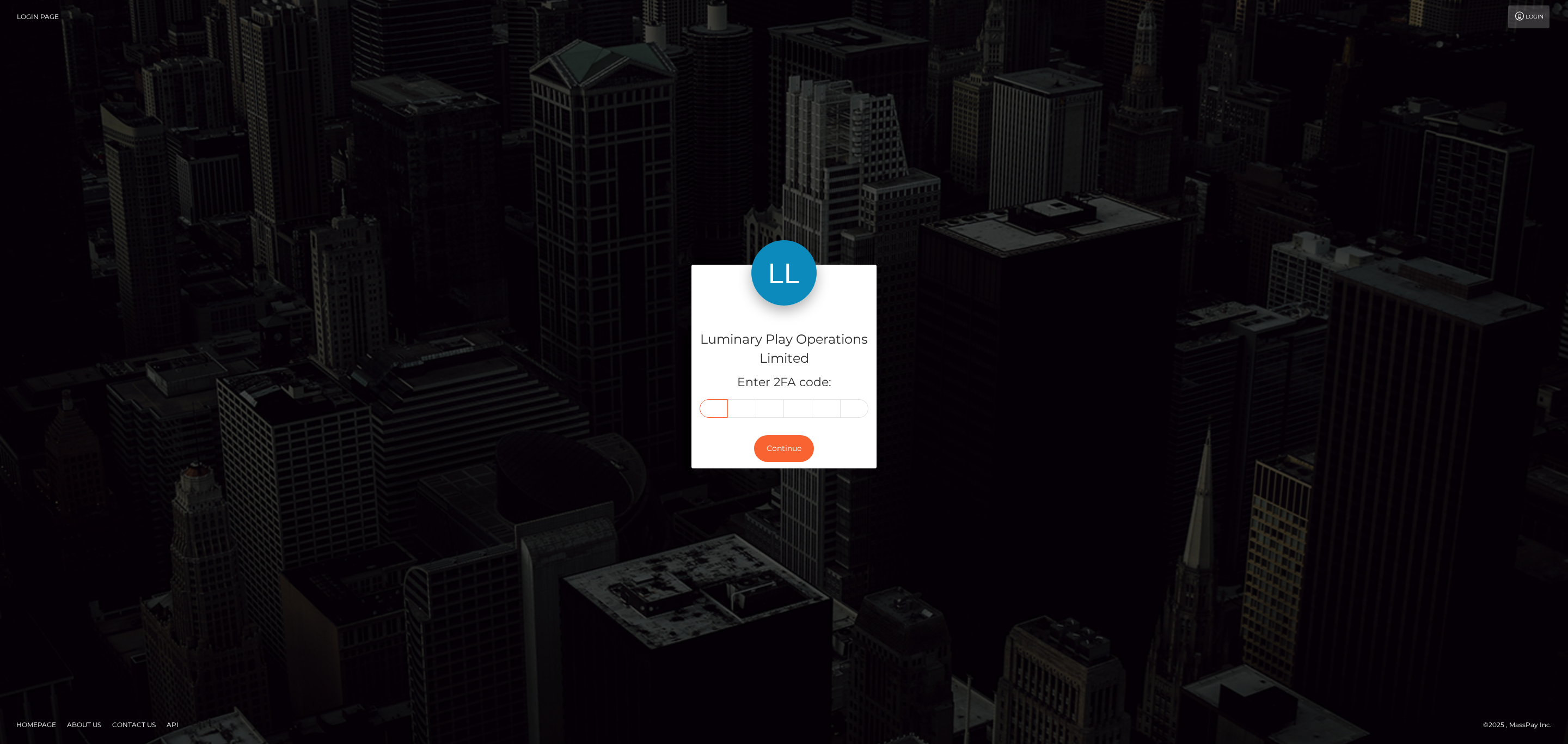
type input "2"
type input "5"
type input "8"
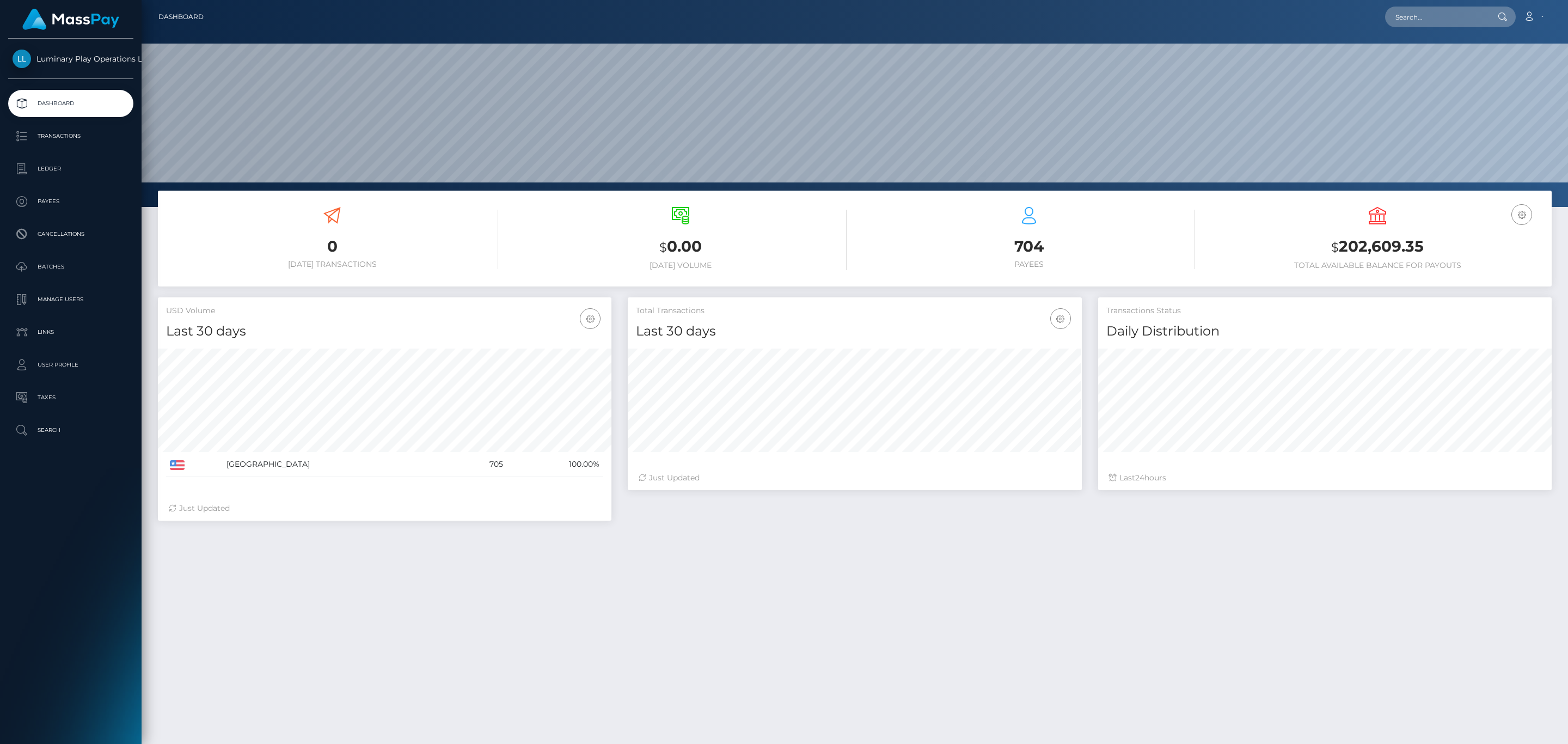
scroll to position [193, 453]
click at [1369, 239] on h3 "$ 202,609.35" at bounding box center [1377, 247] width 332 height 22
copy h3 "202,609.35"
